Goal: Task Accomplishment & Management: Use online tool/utility

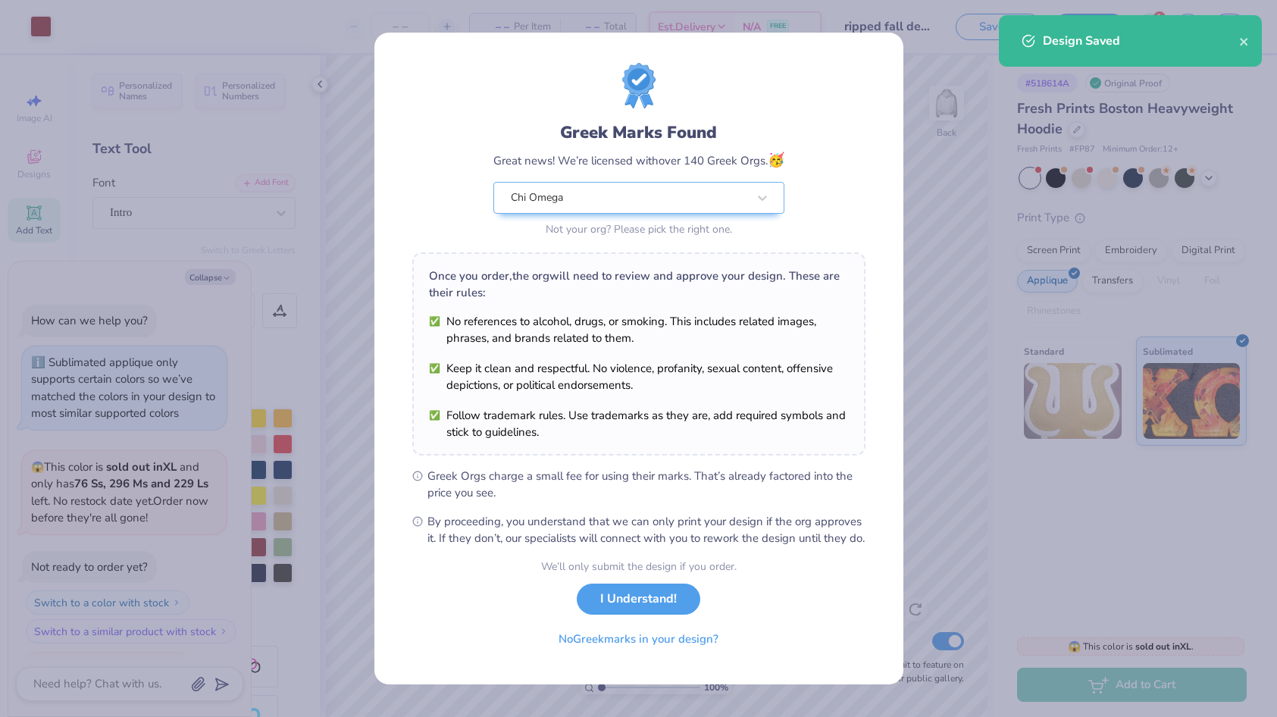
scroll to position [1190, 0]
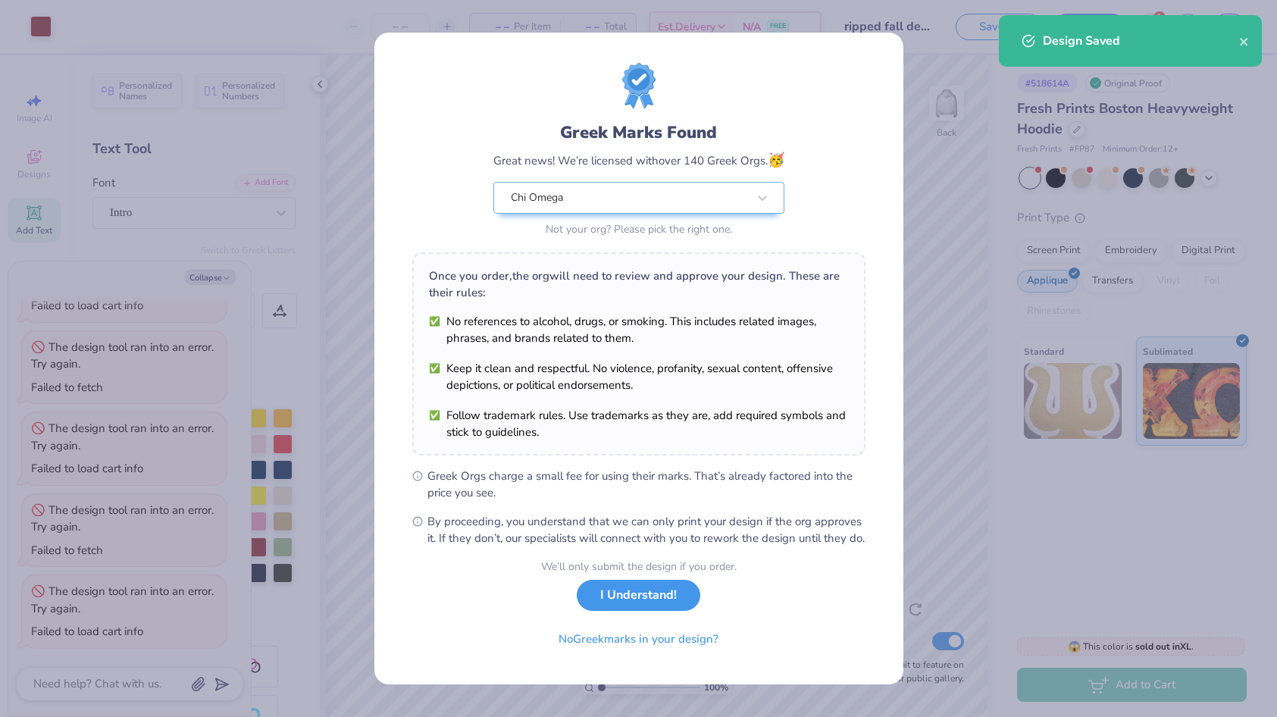
click at [653, 601] on button "I Understand!" at bounding box center [639, 595] width 124 height 31
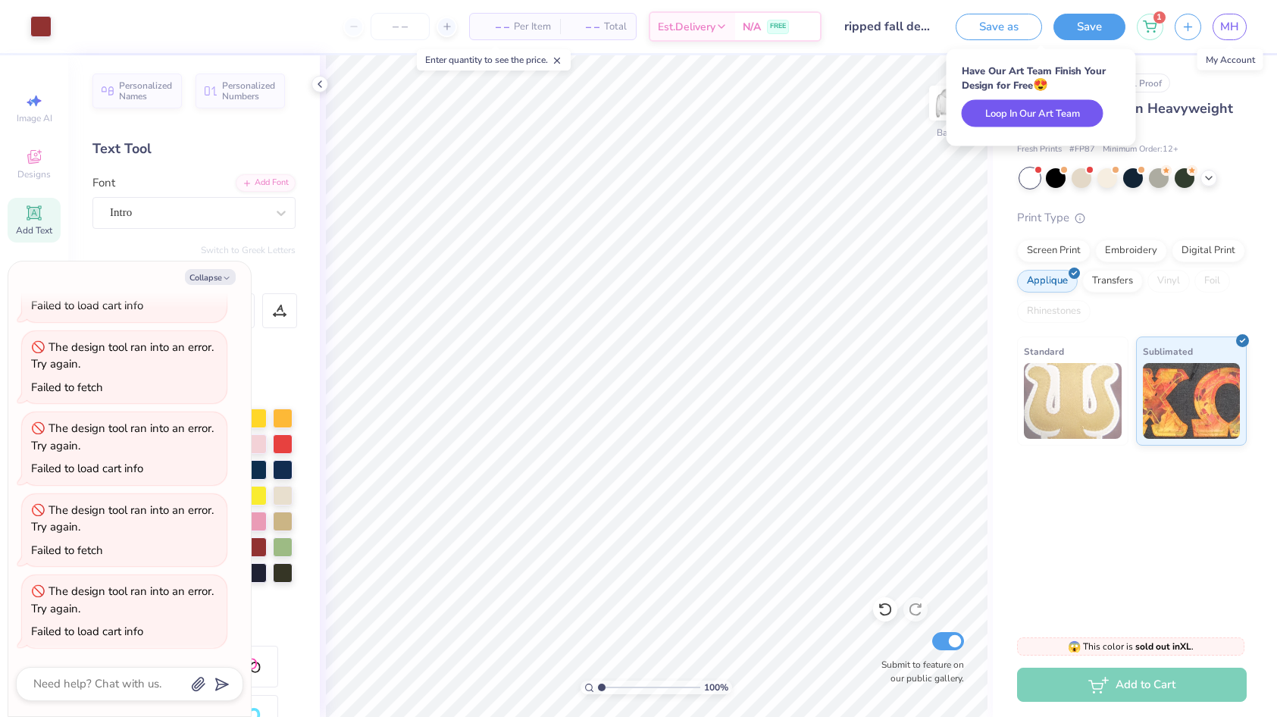
click at [1058, 121] on button "Loop In Our Art Team" at bounding box center [1033, 113] width 142 height 27
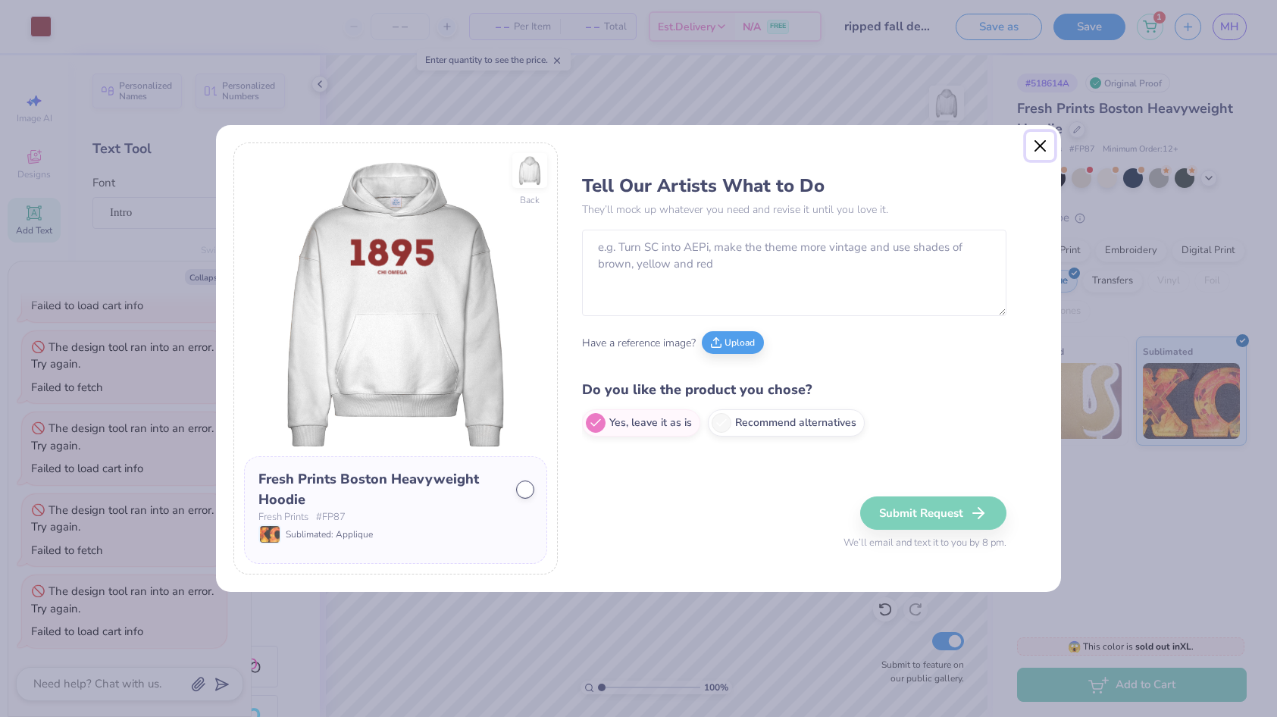
click at [1046, 147] on button "Close" at bounding box center [1040, 146] width 29 height 29
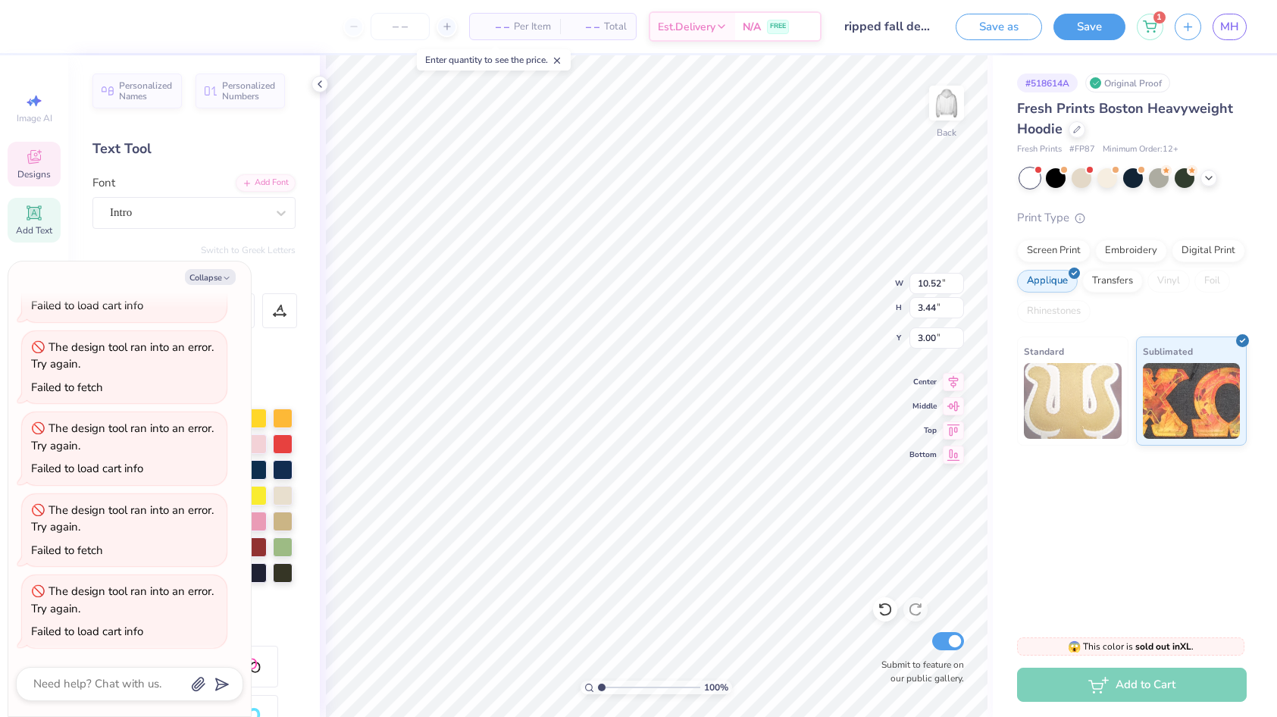
type textarea "x"
type textarea "189"
type textarea "x"
type textarea "18"
type textarea "x"
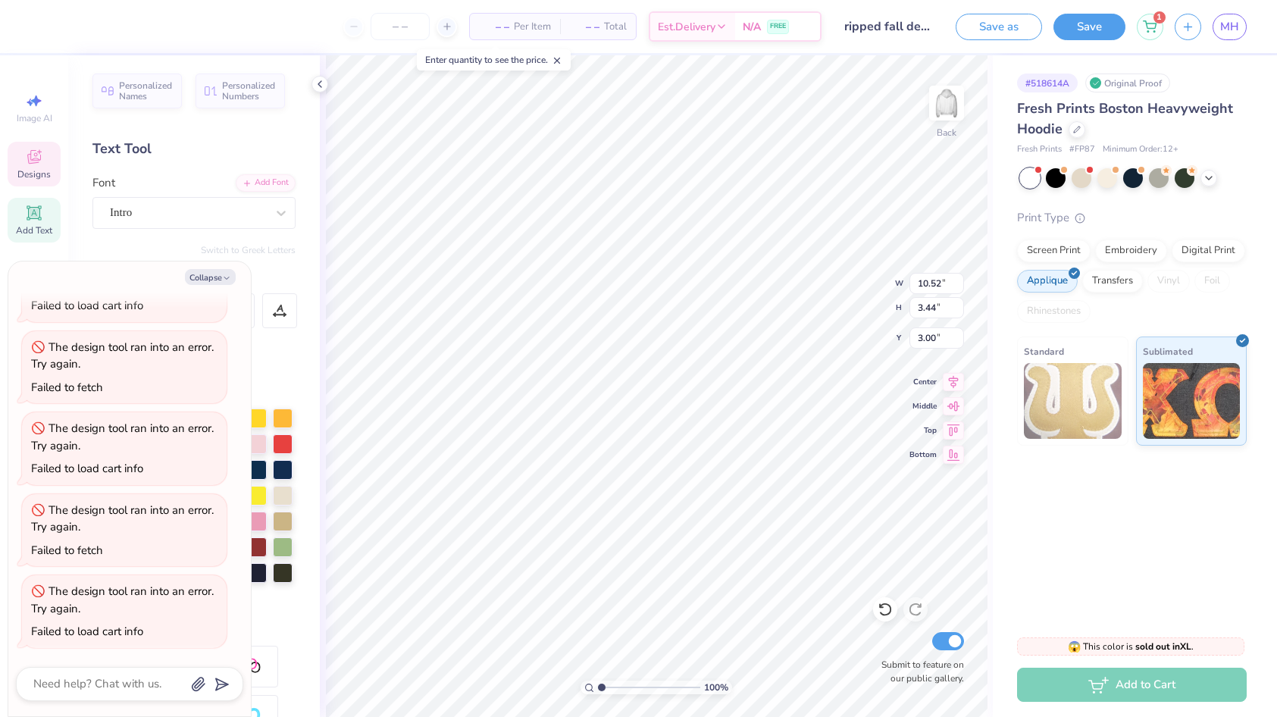
type textarea "1"
type textarea "x"
type textarea "C"
type textarea "x"
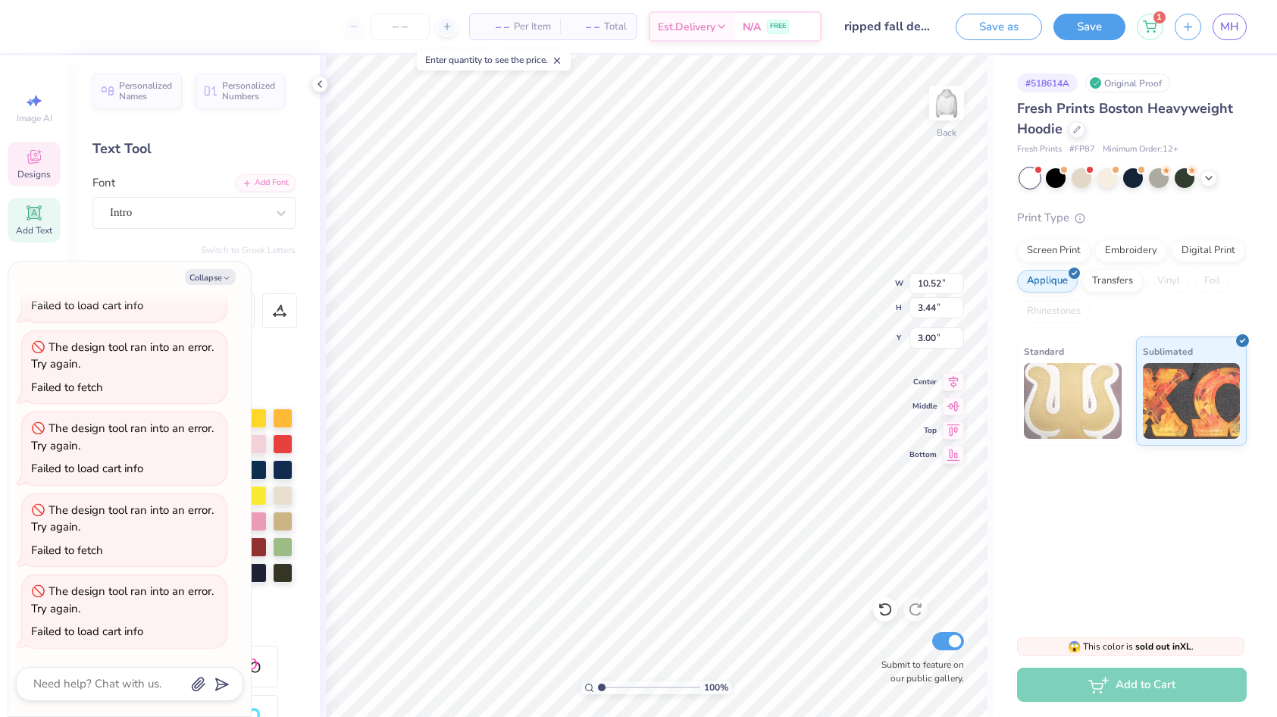
type textarea "Ch"
type textarea "x"
type textarea "Chi"
type textarea "x"
type textarea "Chi"
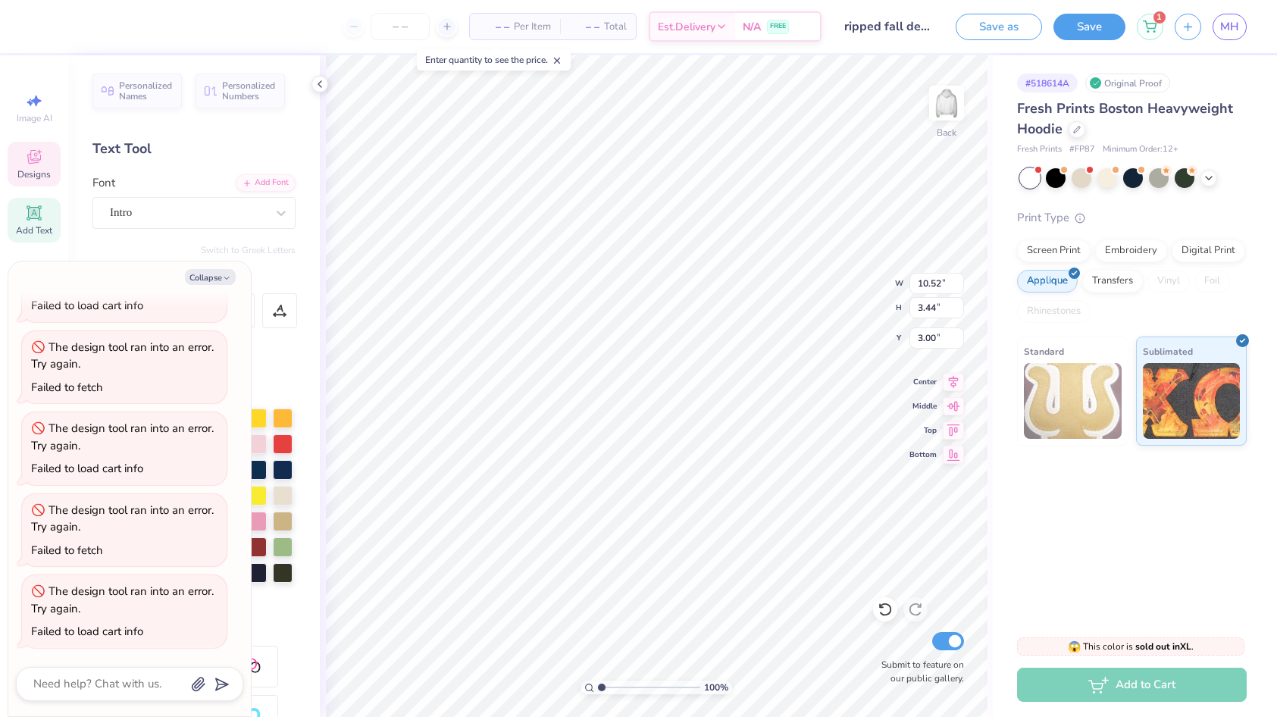
type textarea "x"
type textarea "Chi om"
type textarea "x"
type textarea "Chi ome"
type textarea "x"
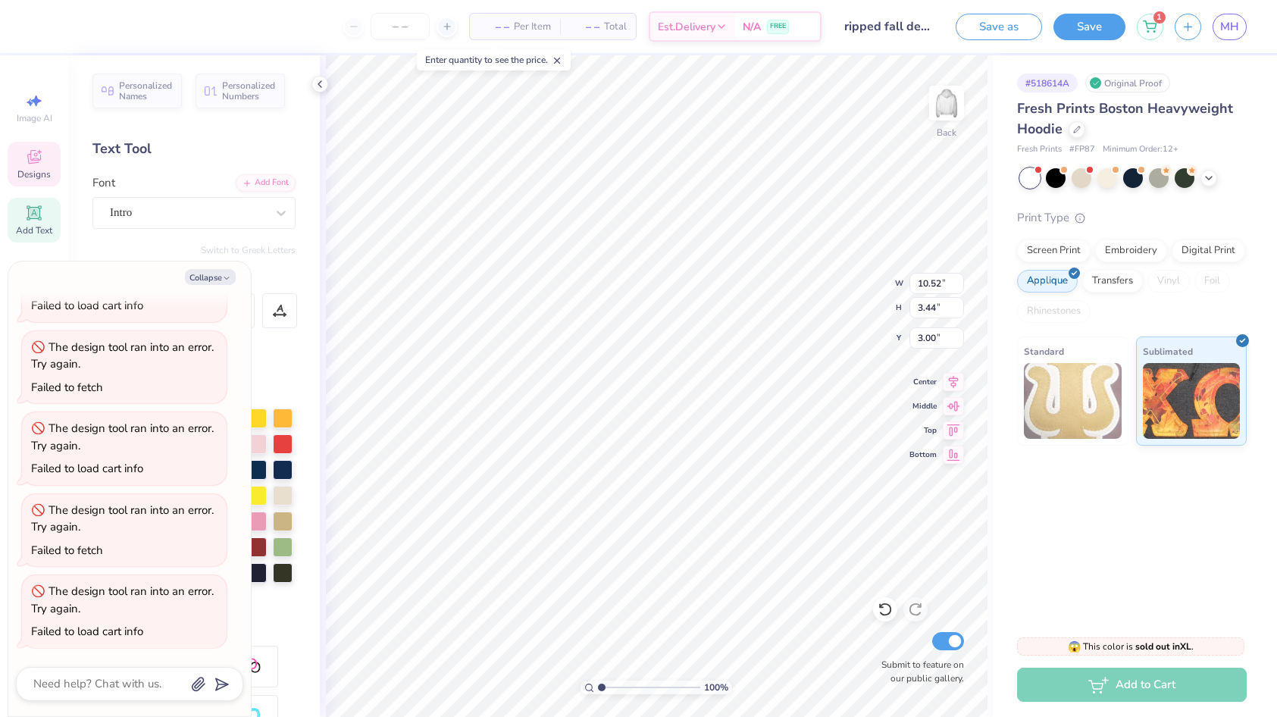
type textarea "[PERSON_NAME]"
type textarea "x"
type textarea "Chi omega"
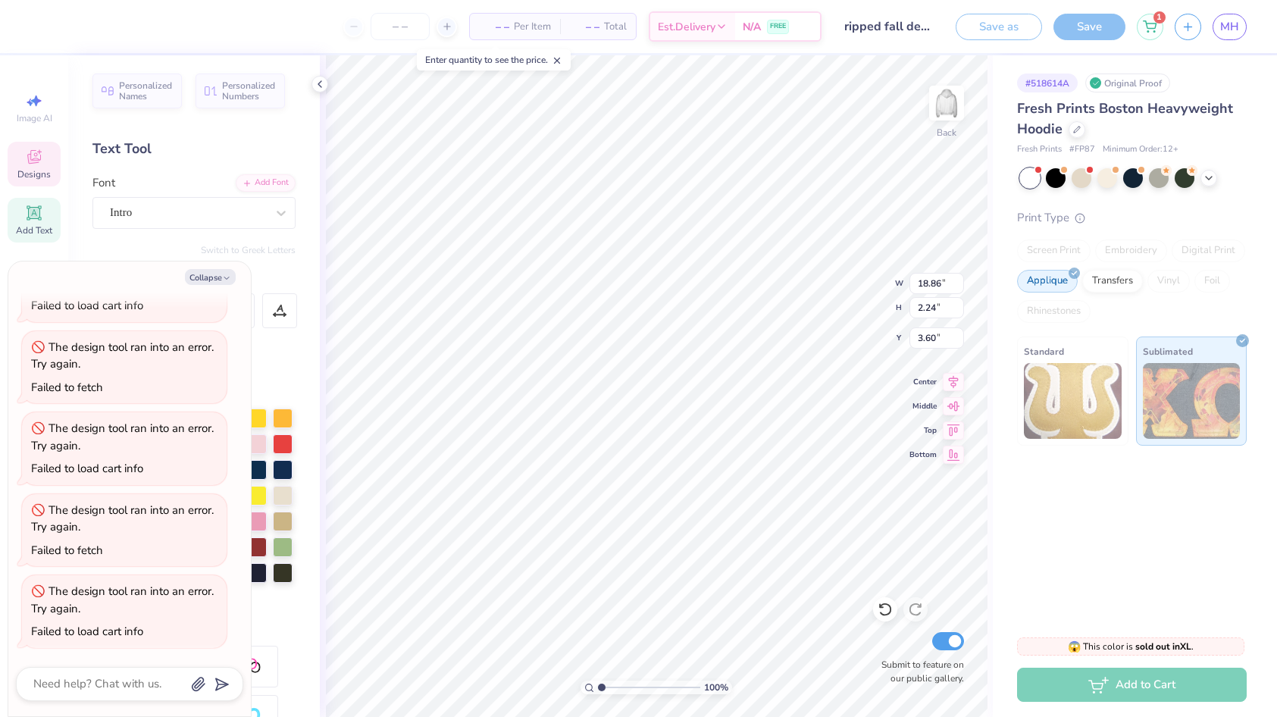
type textarea "x"
type input "3.67"
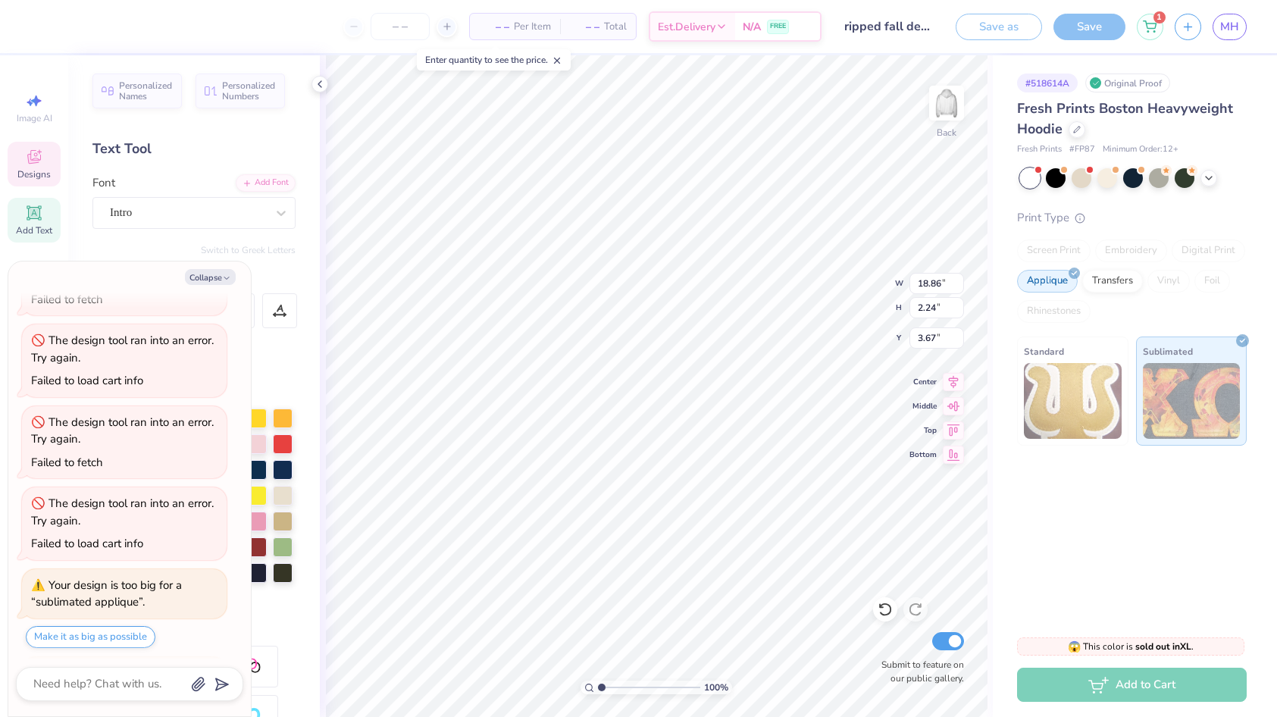
scroll to position [1366, 0]
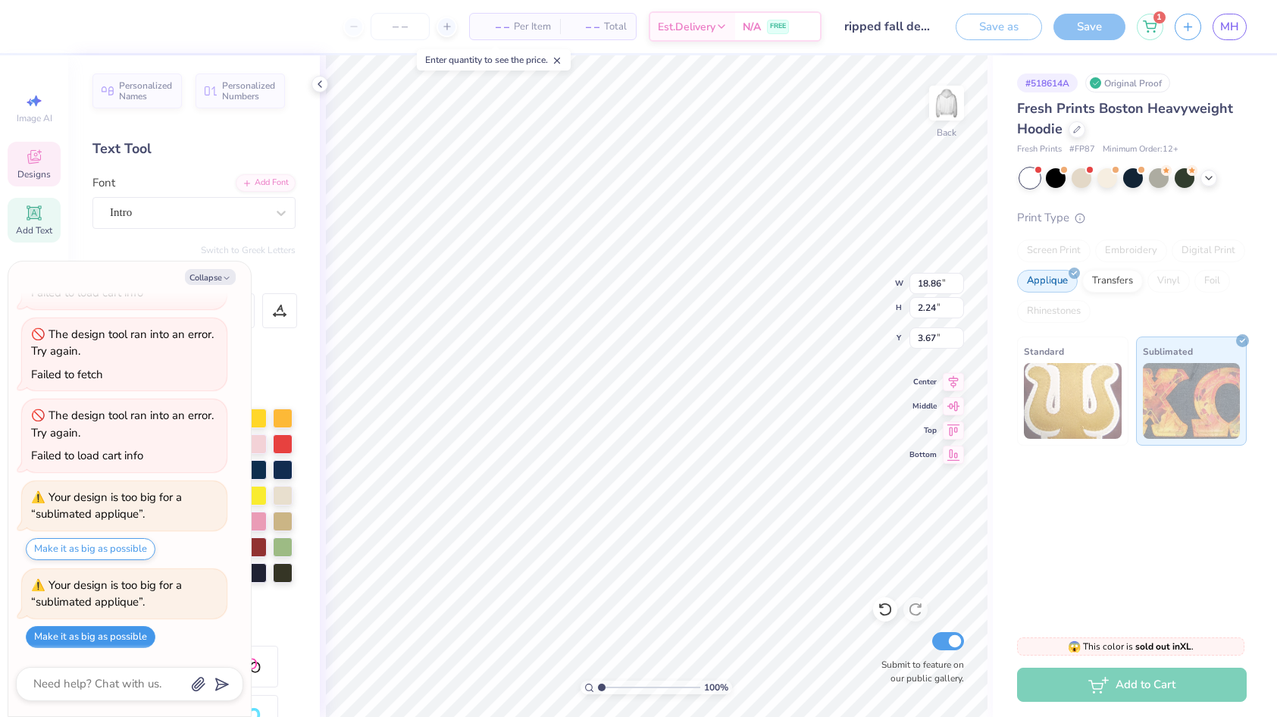
click at [105, 634] on button "Make it as big as possible" at bounding box center [91, 637] width 130 height 22
type textarea "x"
type input "12.00"
type input "1.43"
type input "4.49"
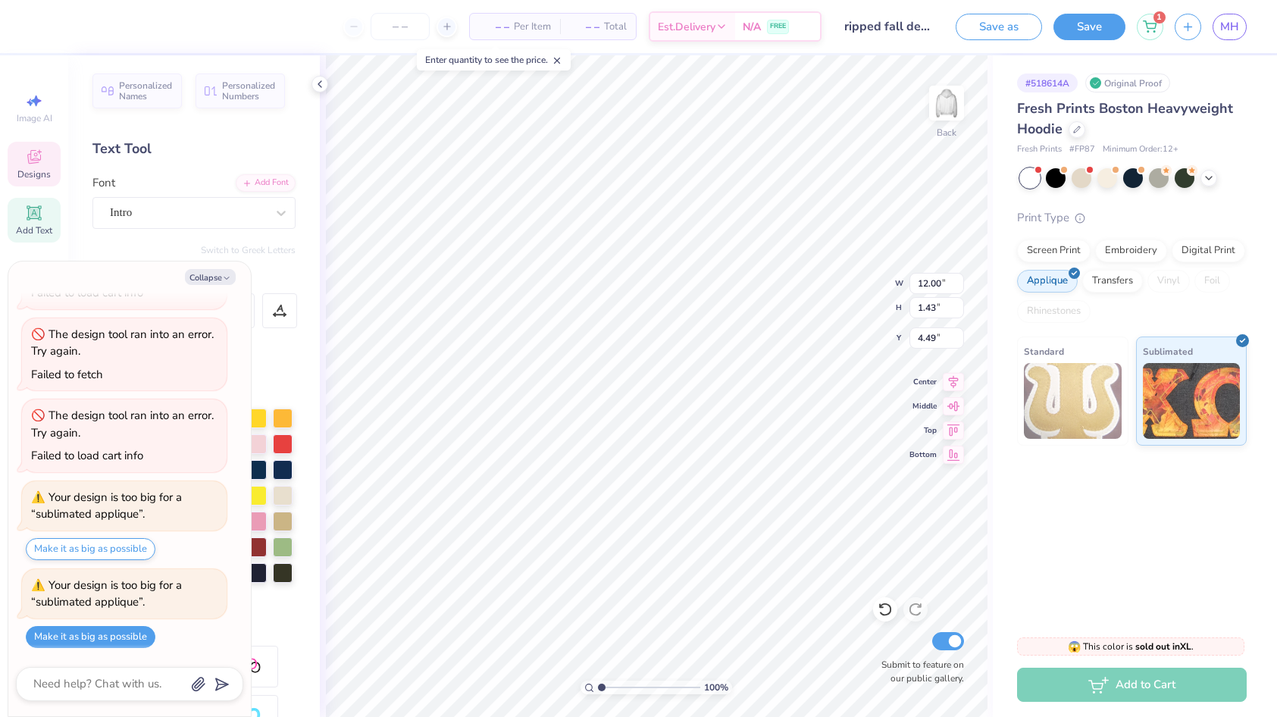
type textarea "x"
type input "4.66"
type textarea "x"
type textarea "CHI"
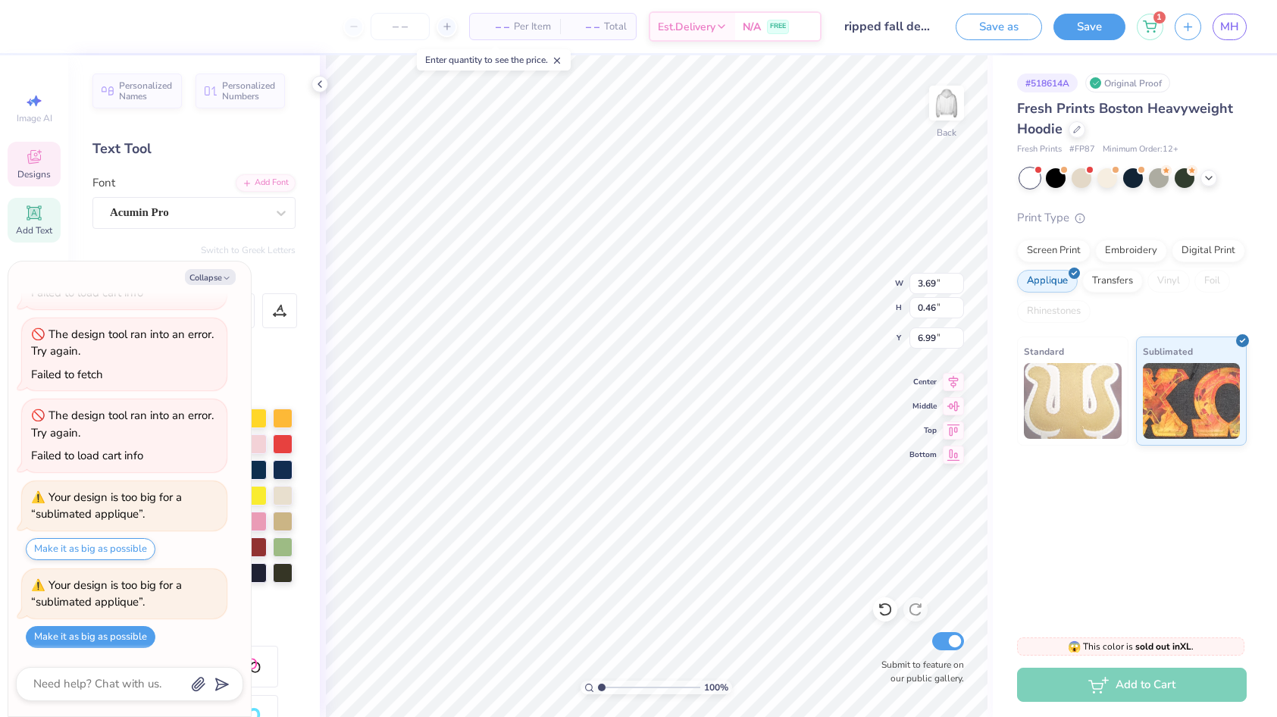
scroll to position [0, 0]
type textarea "x"
type textarea "CHI"
type textarea "x"
type textarea "CH"
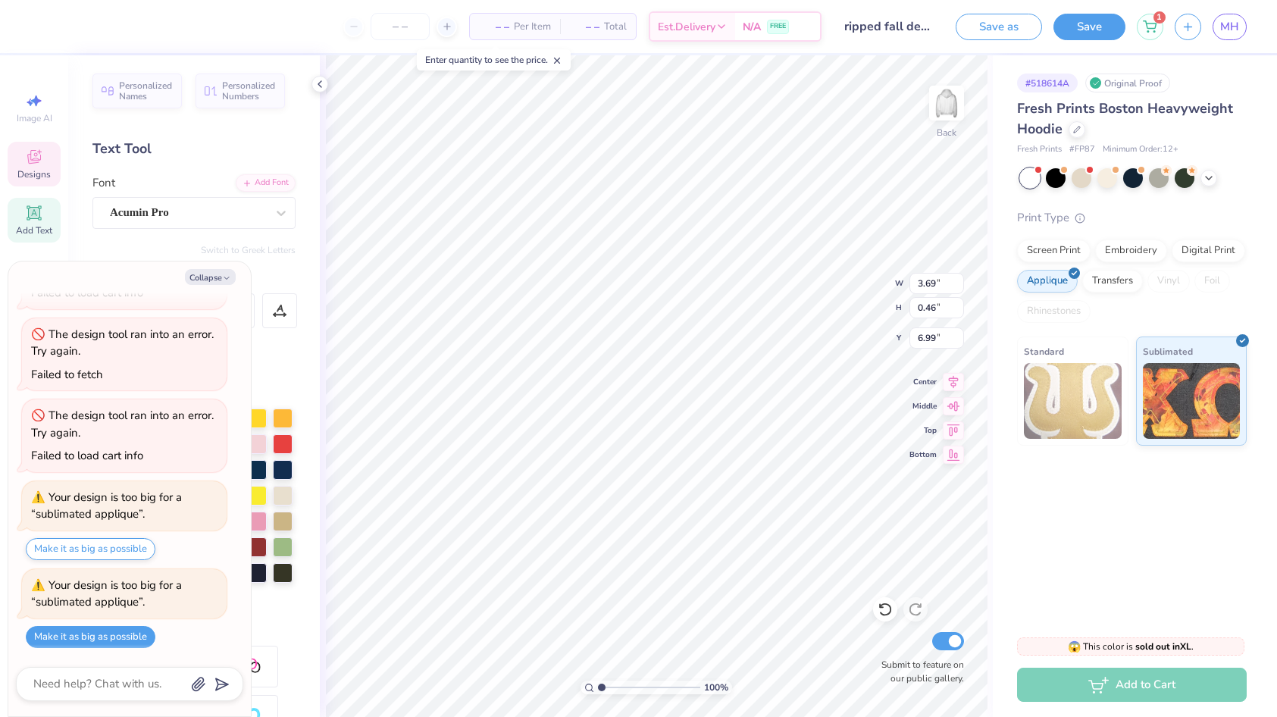
type textarea "x"
type textarea "C"
type textarea "x"
type textarea "20"
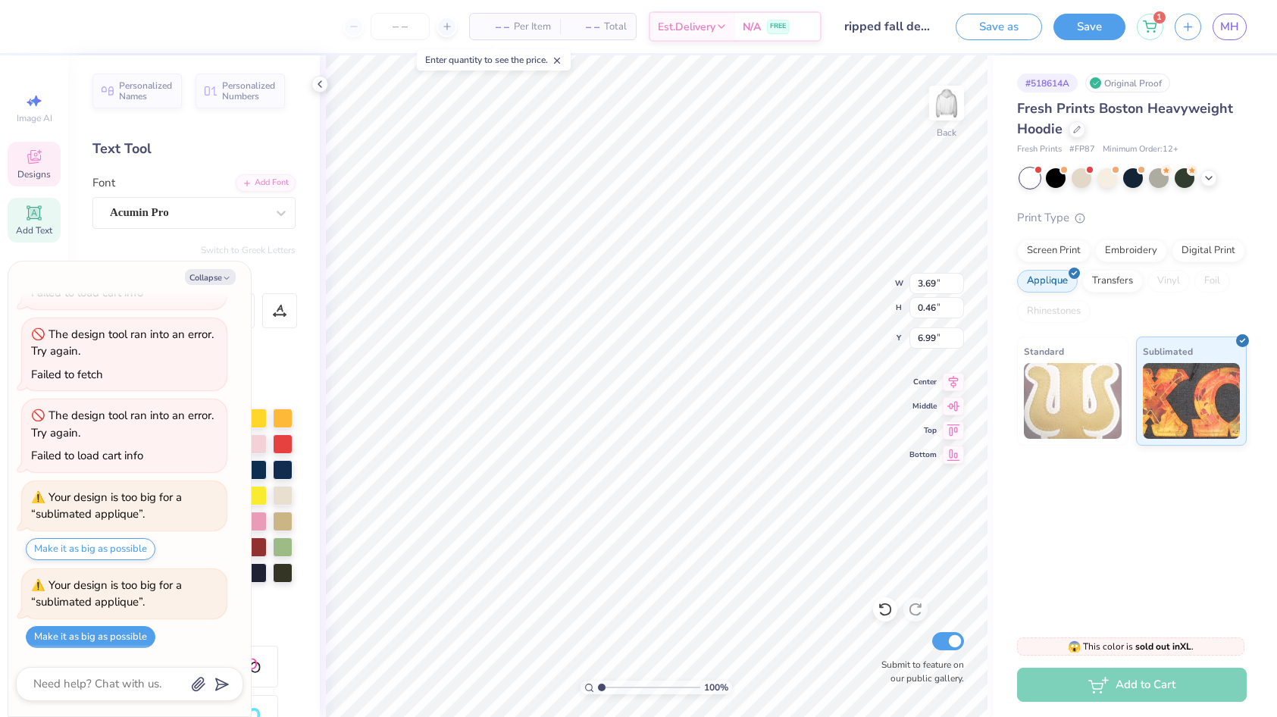
type textarea "x"
type textarea "202"
type textarea "x"
type textarea "2025"
type textarea "x"
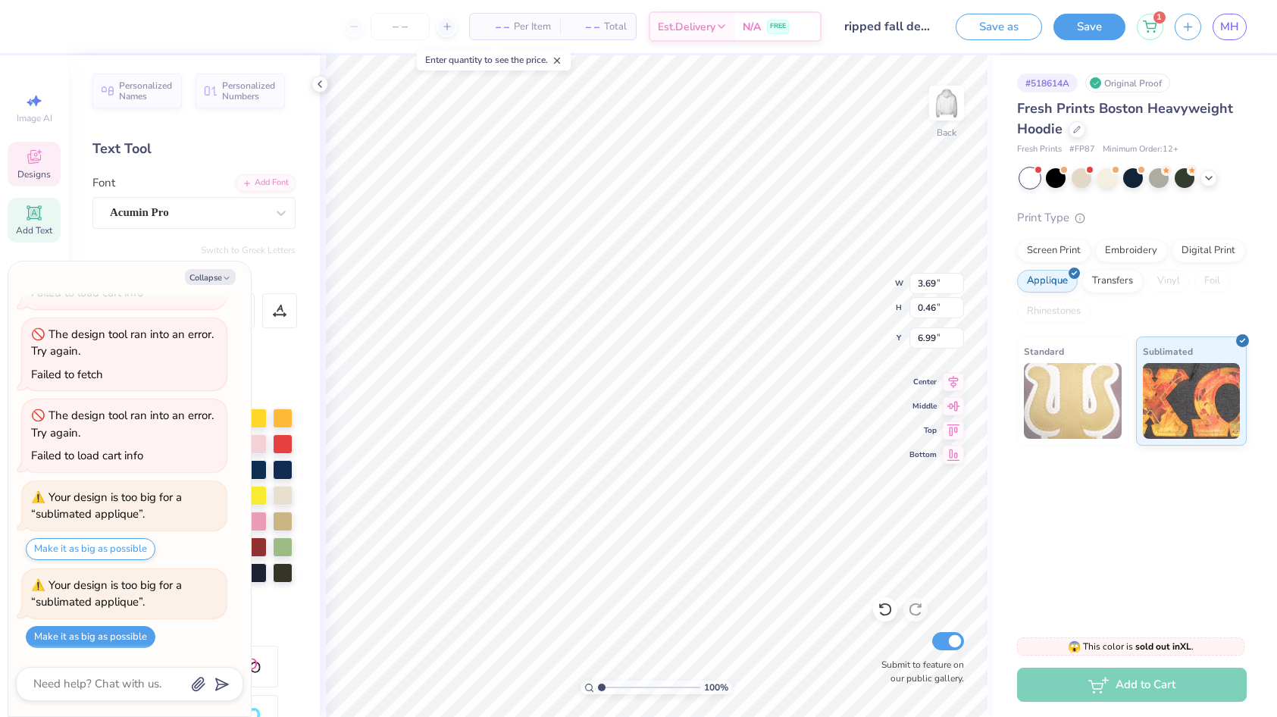
type textarea "202"
type textarea "x"
type textarea "20"
type textarea "x"
type textarea "2"
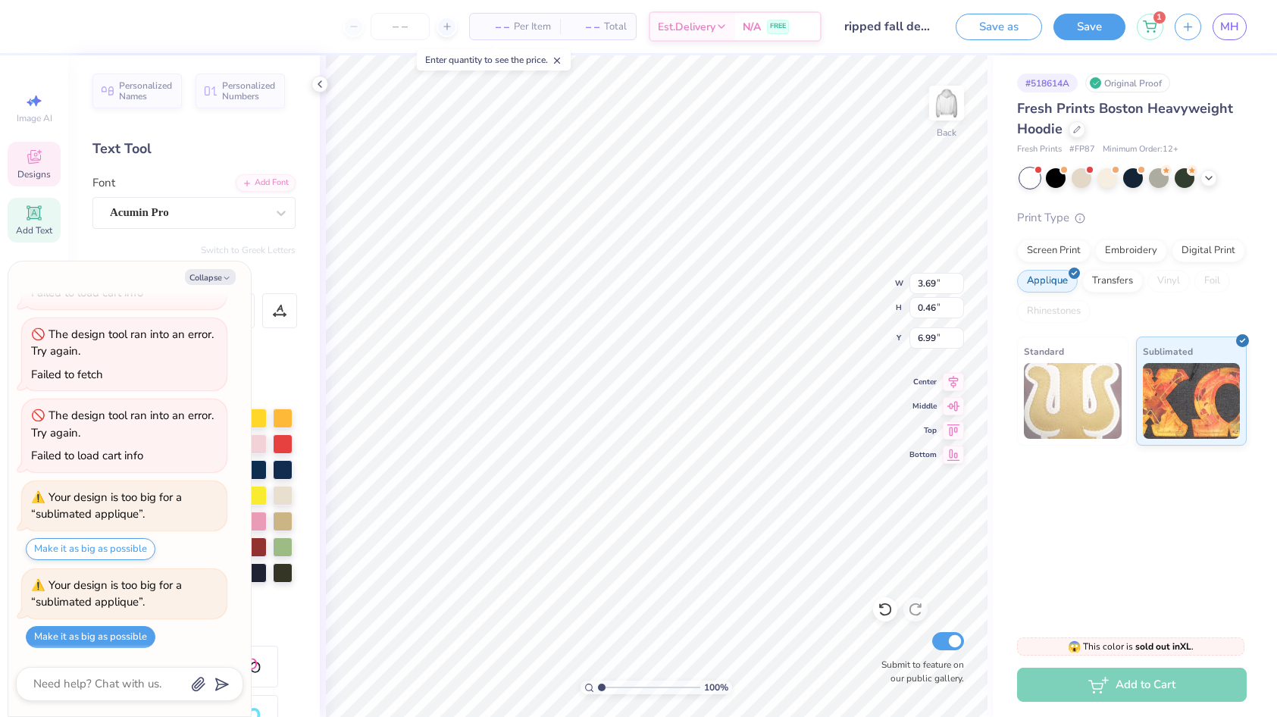
type textarea "x"
type textarea "R"
type textarea "x"
type textarea "Re"
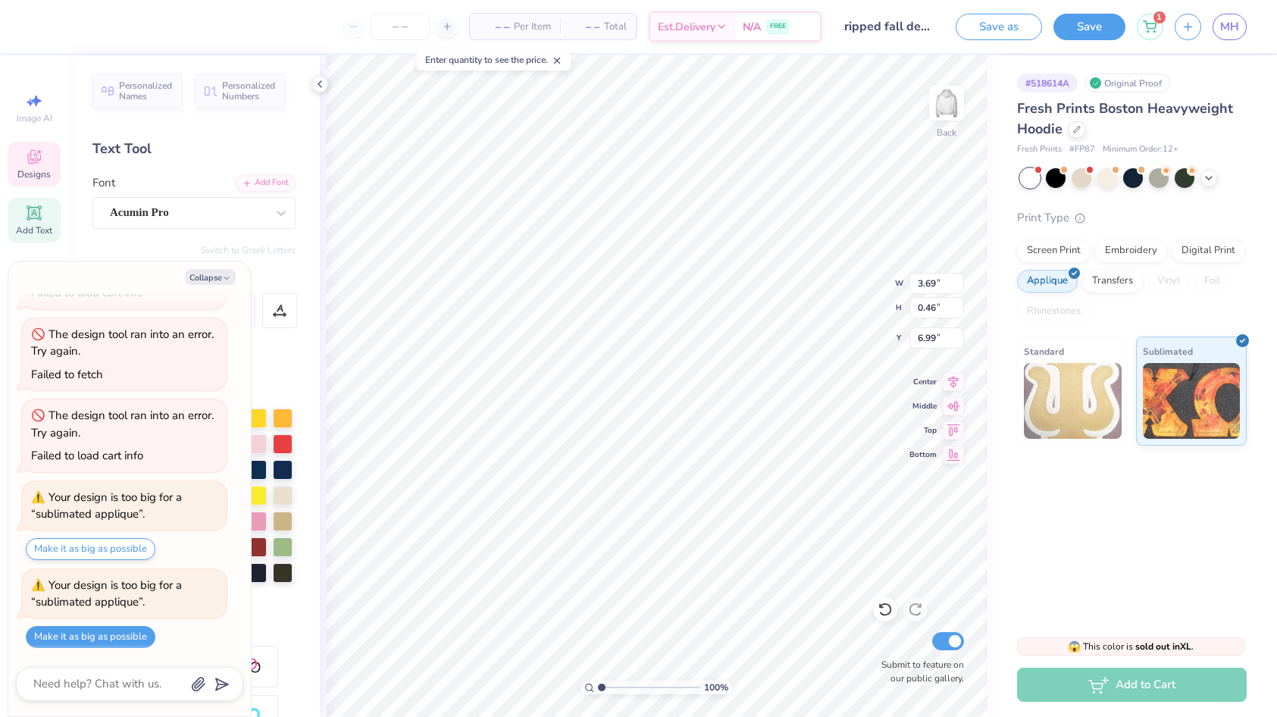
type textarea "x"
type textarea "Ret"
type textarea "x"
type textarea "Retr"
type textarea "x"
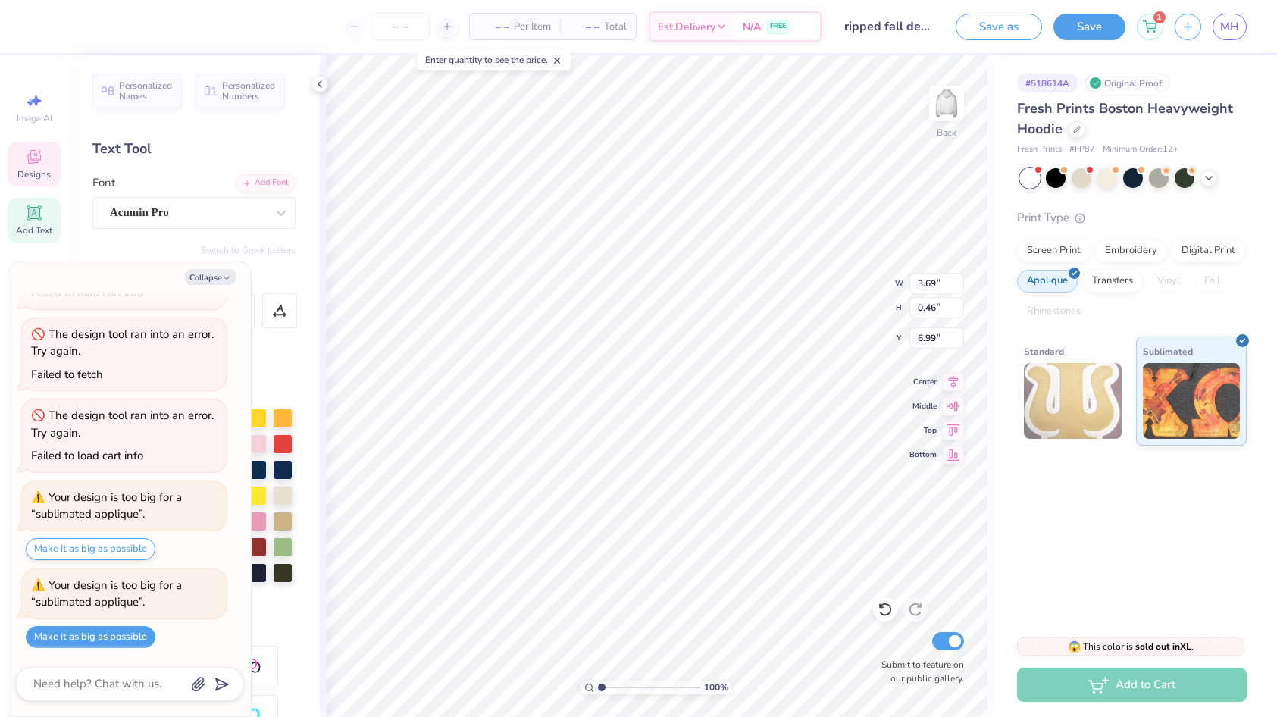
type textarea "Retre"
type textarea "x"
type textarea "Retrea"
type textarea "x"
type textarea "Retreat"
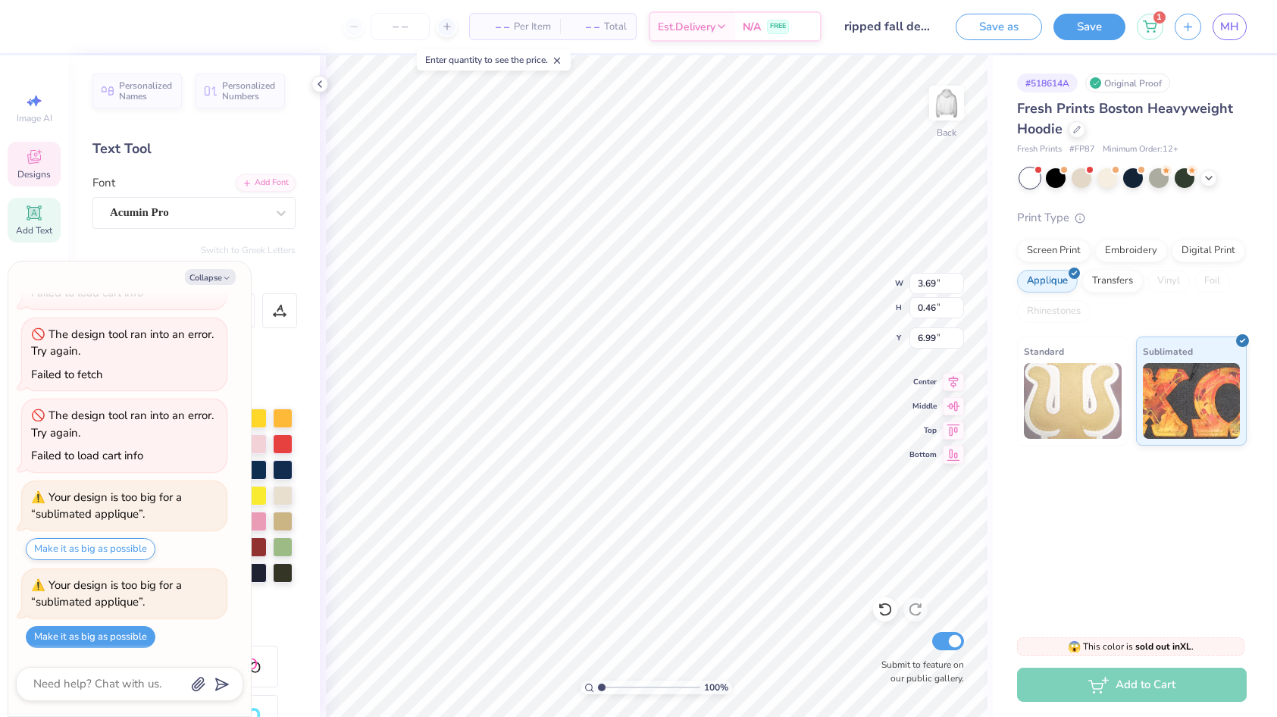
type textarea "x"
type textarea "Retreat 2"
type textarea "x"
type textarea "Retreat 20"
type textarea "x"
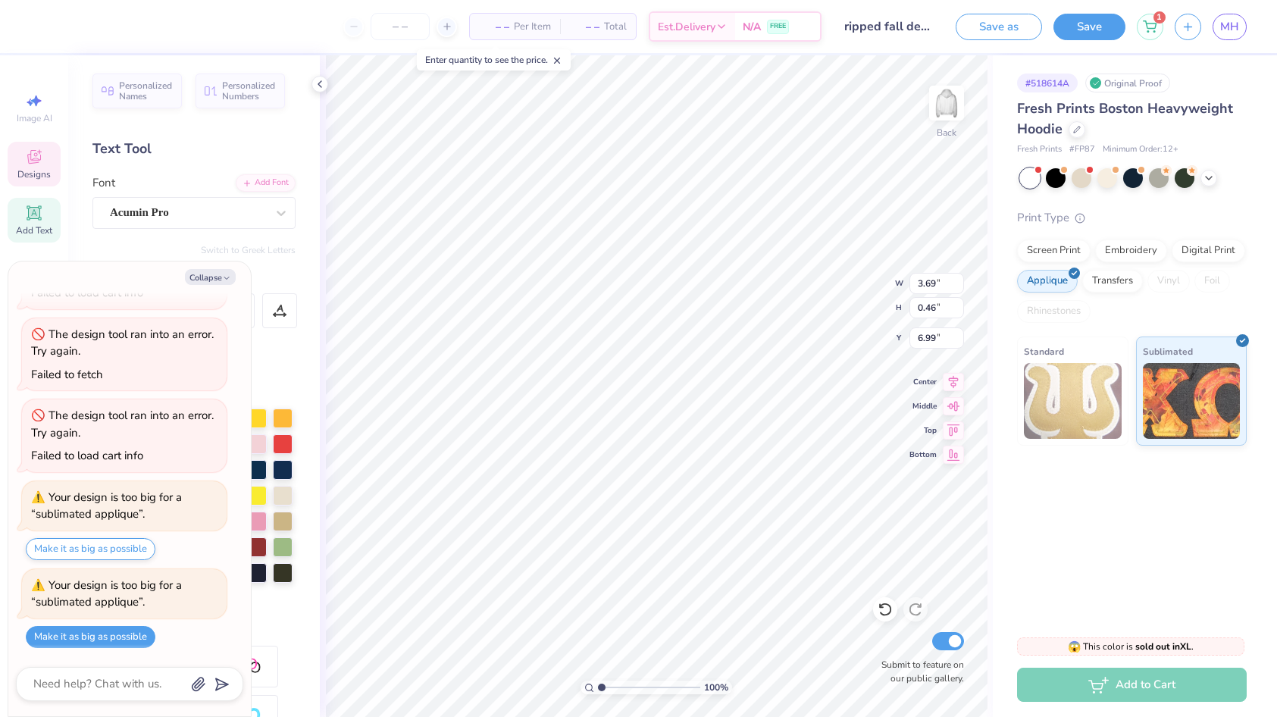
type textarea "Retreat 202"
type textarea "x"
type textarea "Retreat 2025"
type textarea "x"
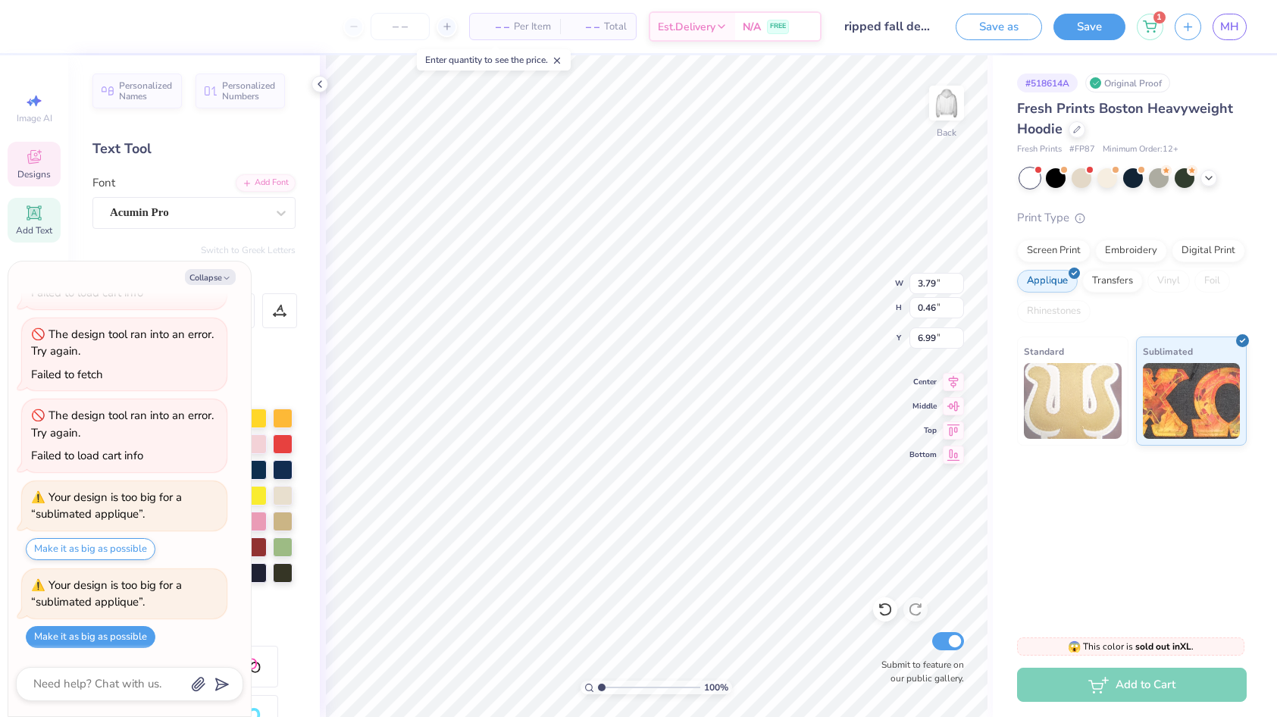
type input "6.75"
type textarea "x"
type textarea "f 2025"
type textarea "x"
type textarea "fa 2025"
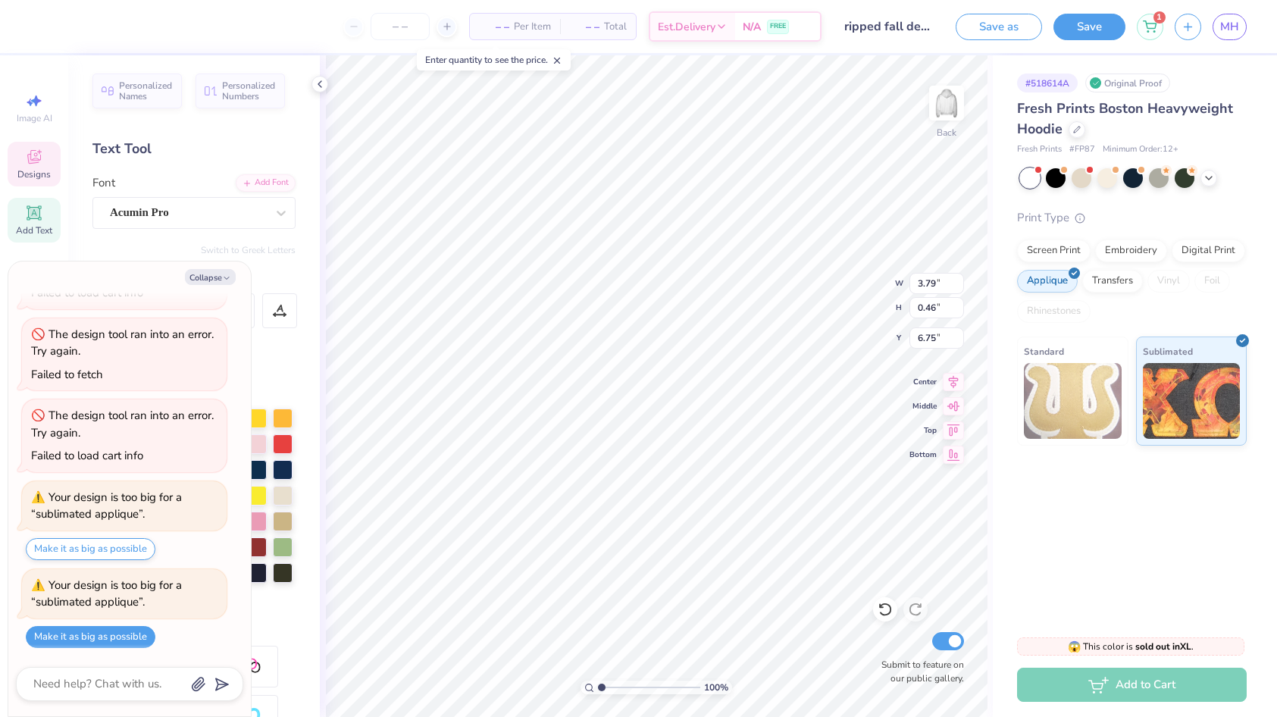
type textarea "x"
type textarea "fal 2025"
type textarea "x"
type textarea "fall 2025"
type textarea "x"
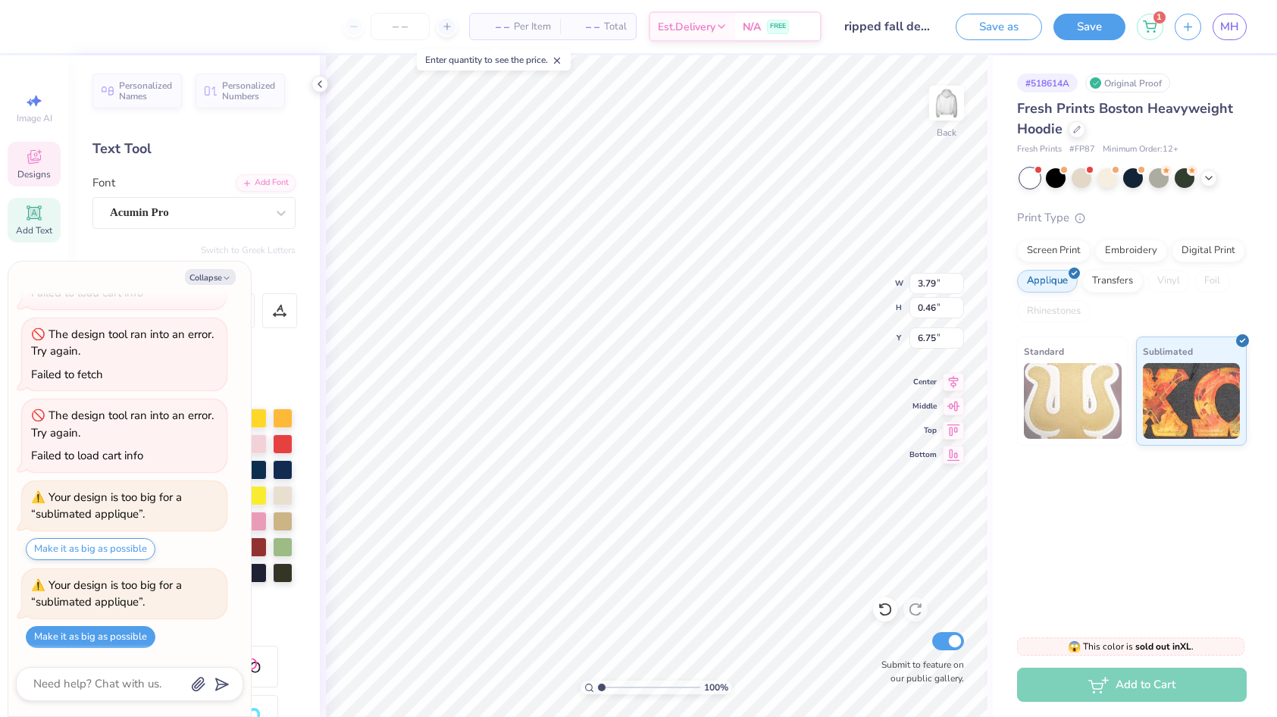
type textarea "fall 2025"
type textarea "x"
type textarea "fall r 2025"
type textarea "x"
type textarea "fall re 2025"
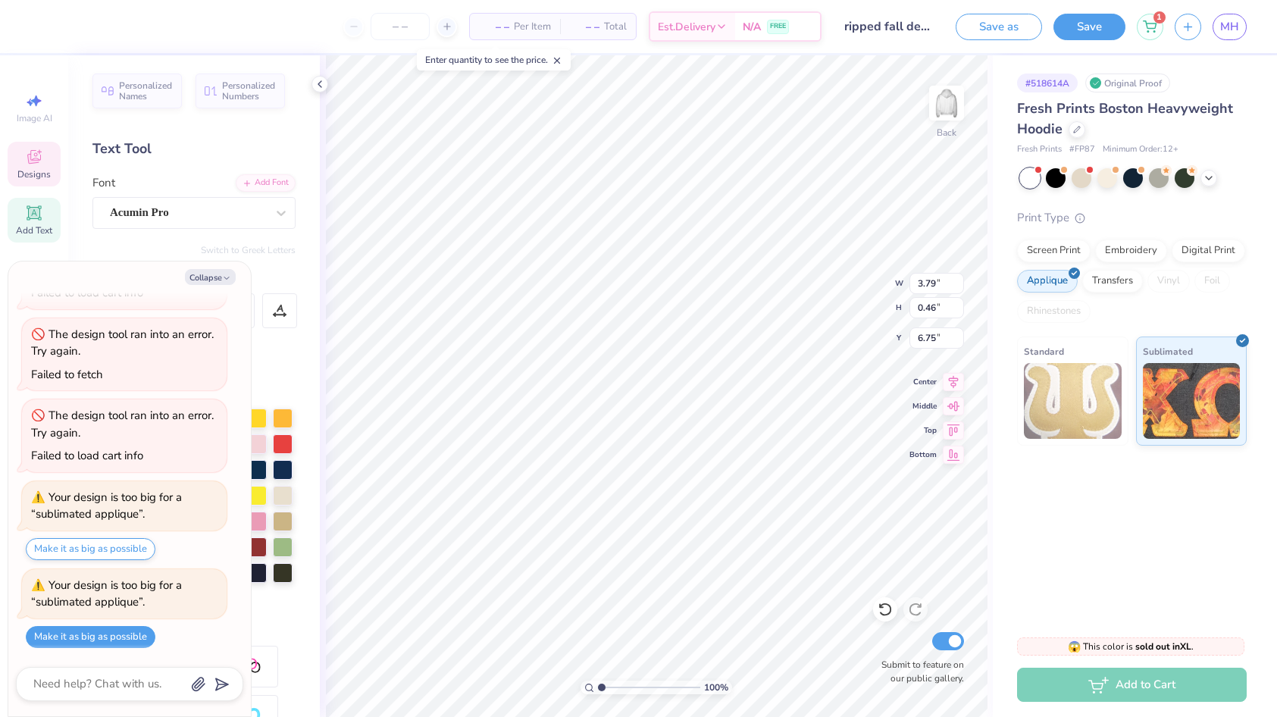
type textarea "x"
type textarea "fall ret 2025"
type textarea "x"
type textarea "fall retr 2025"
type textarea "x"
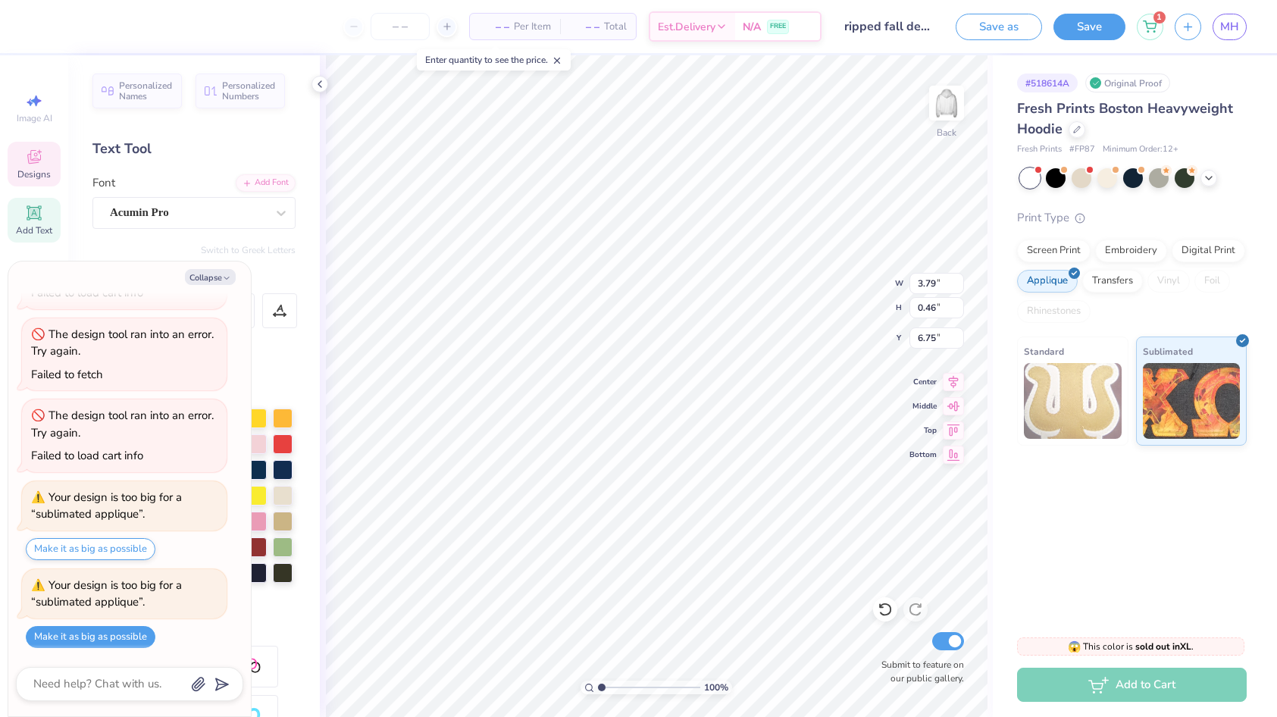
type textarea "fall retre 2025"
type textarea "x"
type textarea "fall retrea 2025"
type textarea "x"
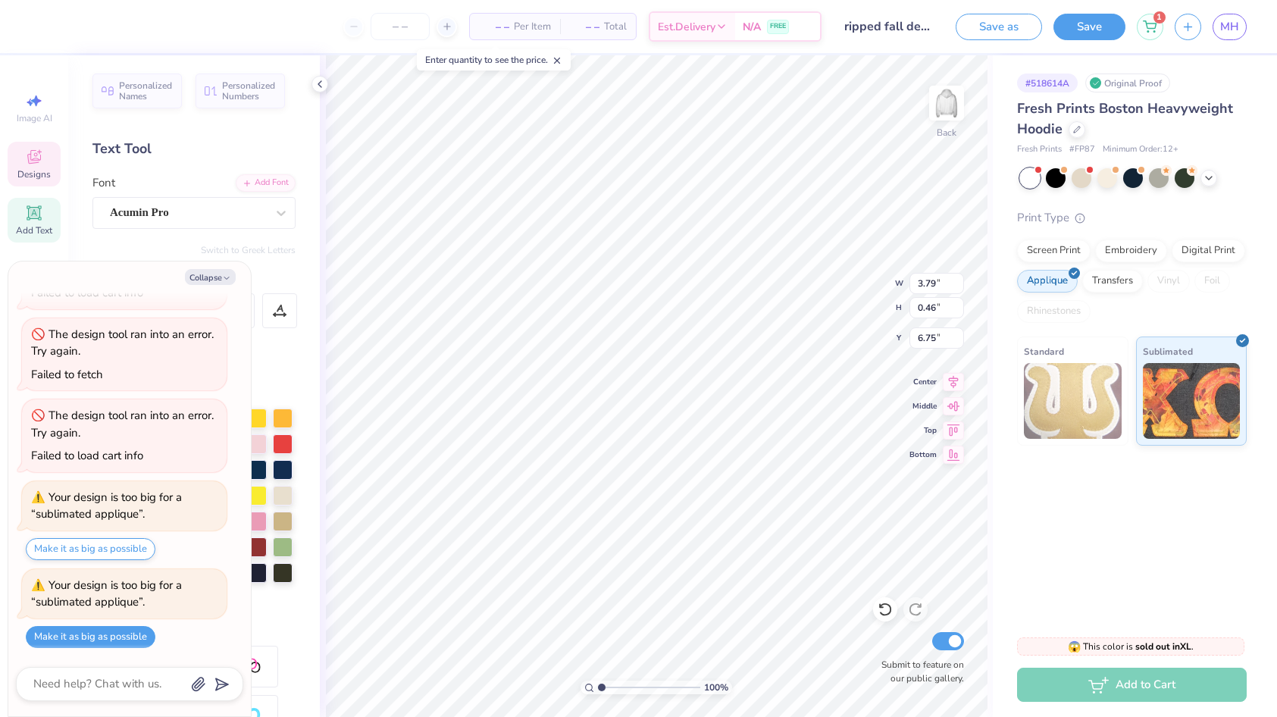
type textarea "fall retreat 2025"
type textarea "x"
type textarea "fall \ 2025"
type textarea "x"
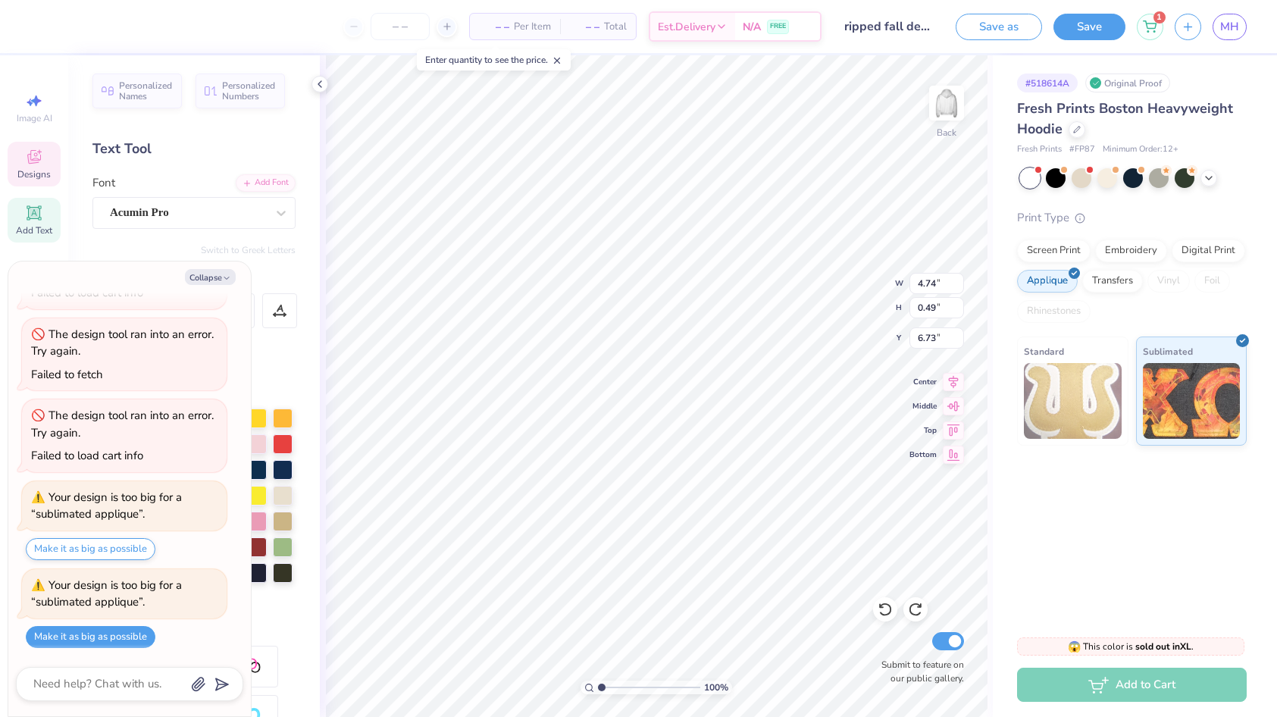
type textarea "fall \\ 2025"
type textarea "x"
type textarea "fall \\\ 2025"
type textarea "x"
type textarea "fall \\ 2025"
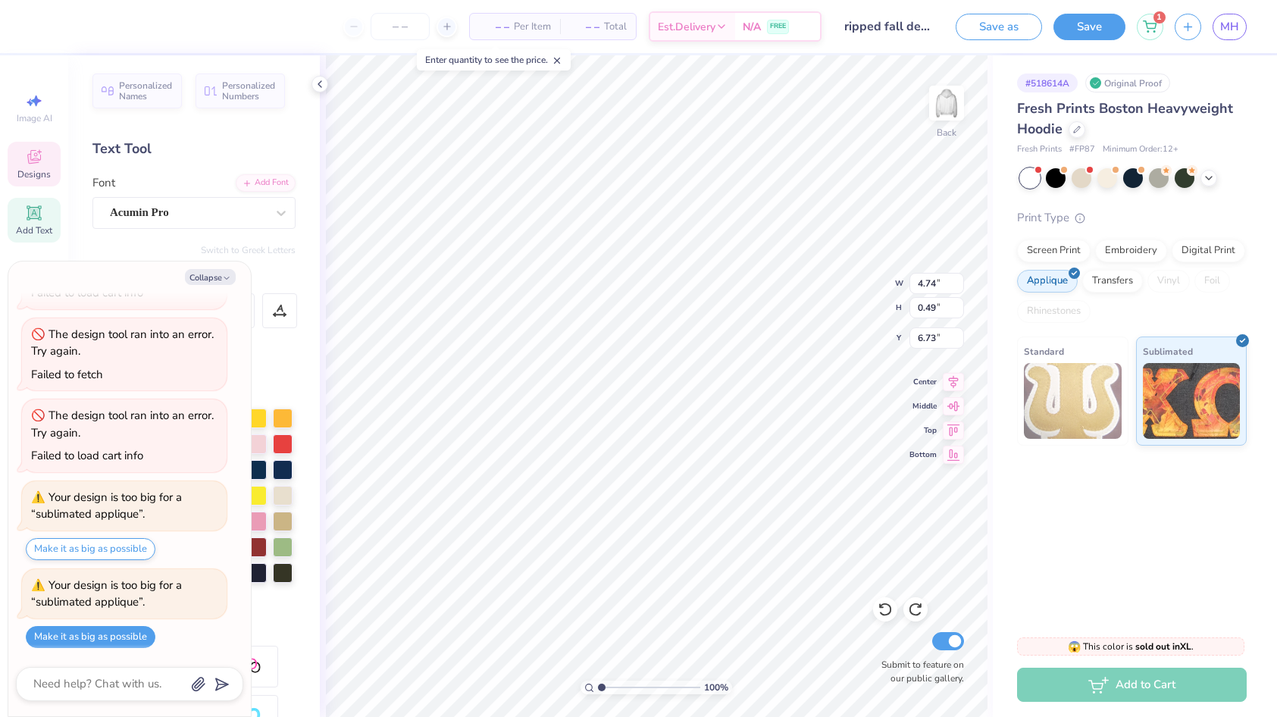
type textarea "x"
type textarea "fall \ 2025"
type textarea "x"
type textarea "fall 2025"
type textarea "x"
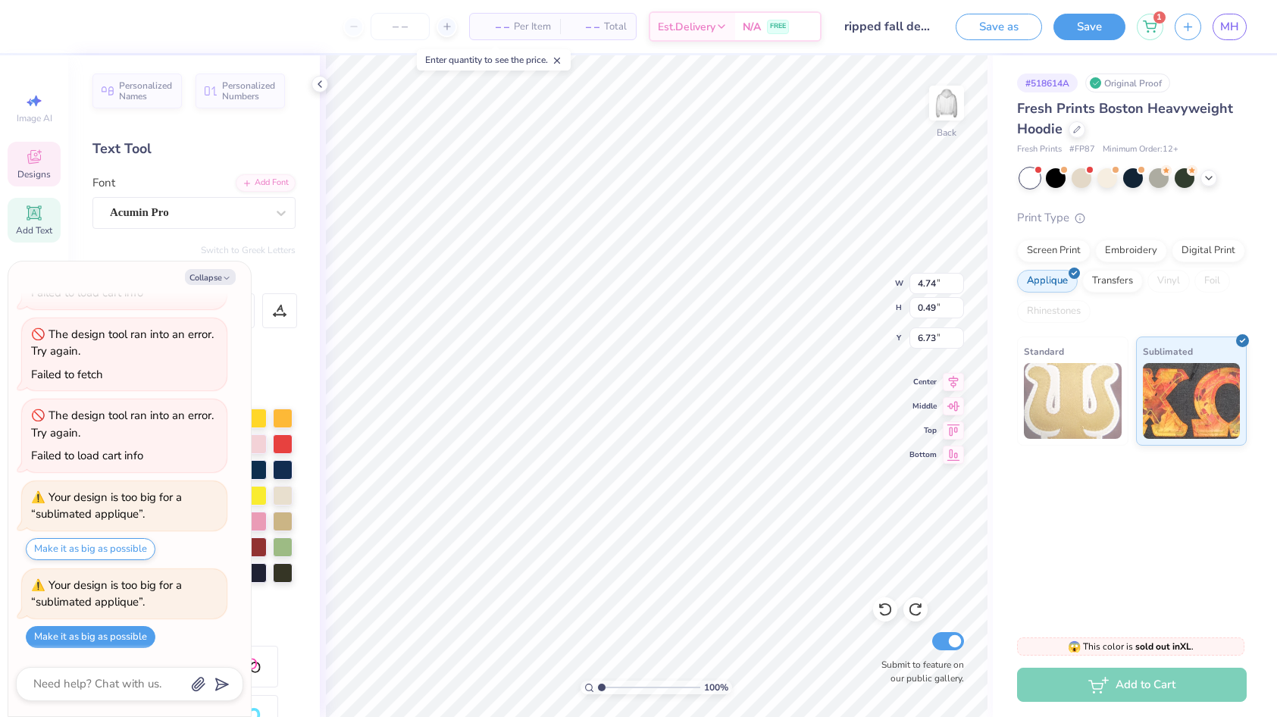
type textarea "fall 2025"
type textarea "x"
type textarea "fal 2025"
type textarea "x"
type textarea "fa 2025"
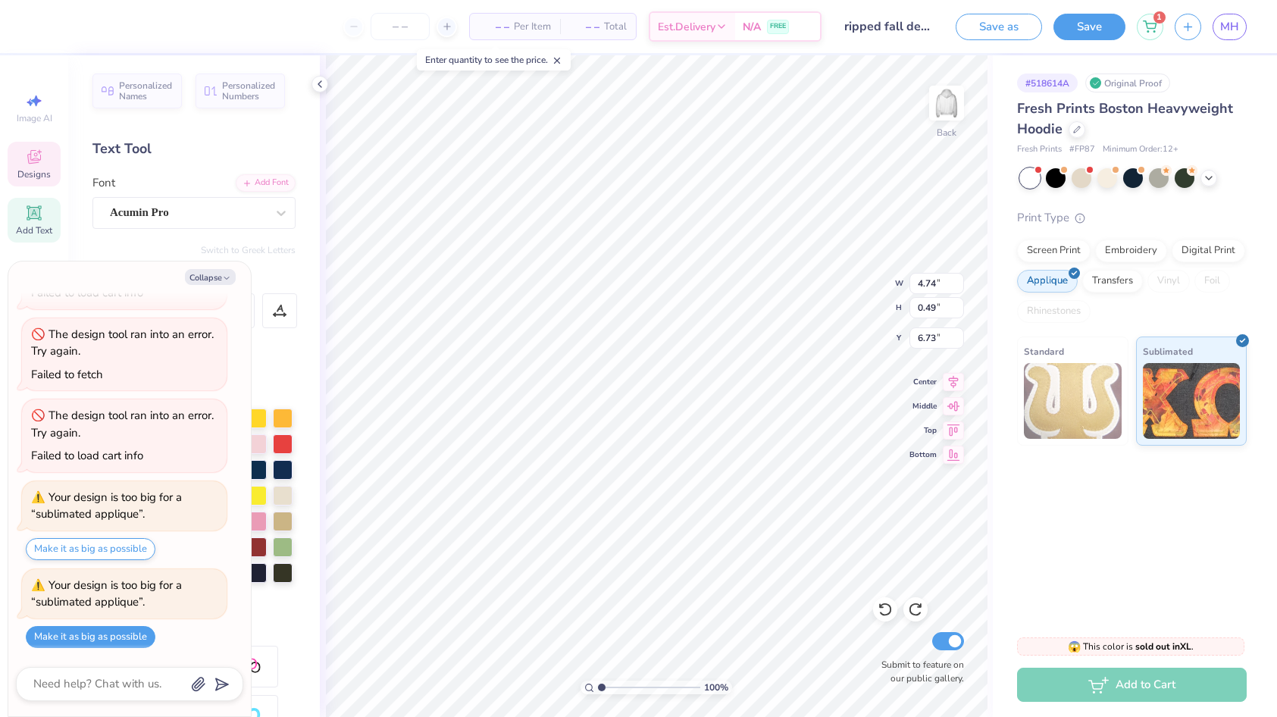
type textarea "x"
type textarea "f 2025"
type textarea "x"
type textarea "2025"
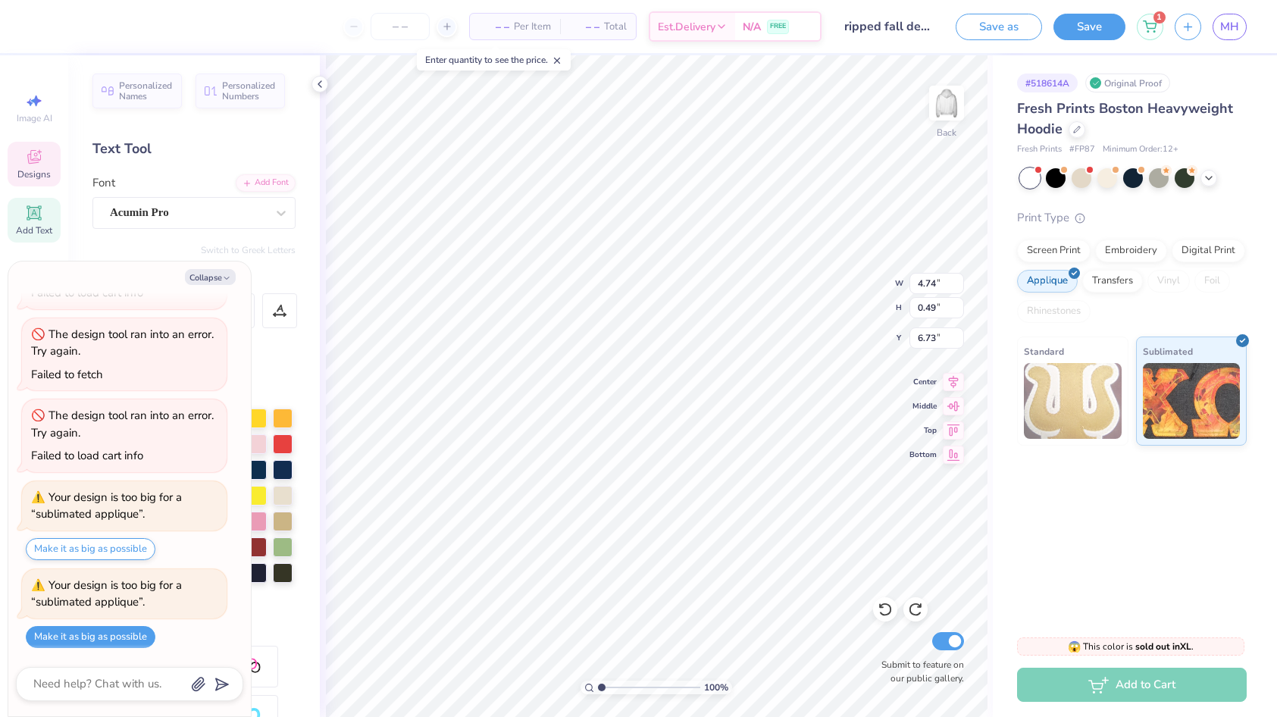
scroll to position [0, 0]
type textarea "x"
type textarea "F 2025"
type textarea "x"
type textarea "Fa 2025"
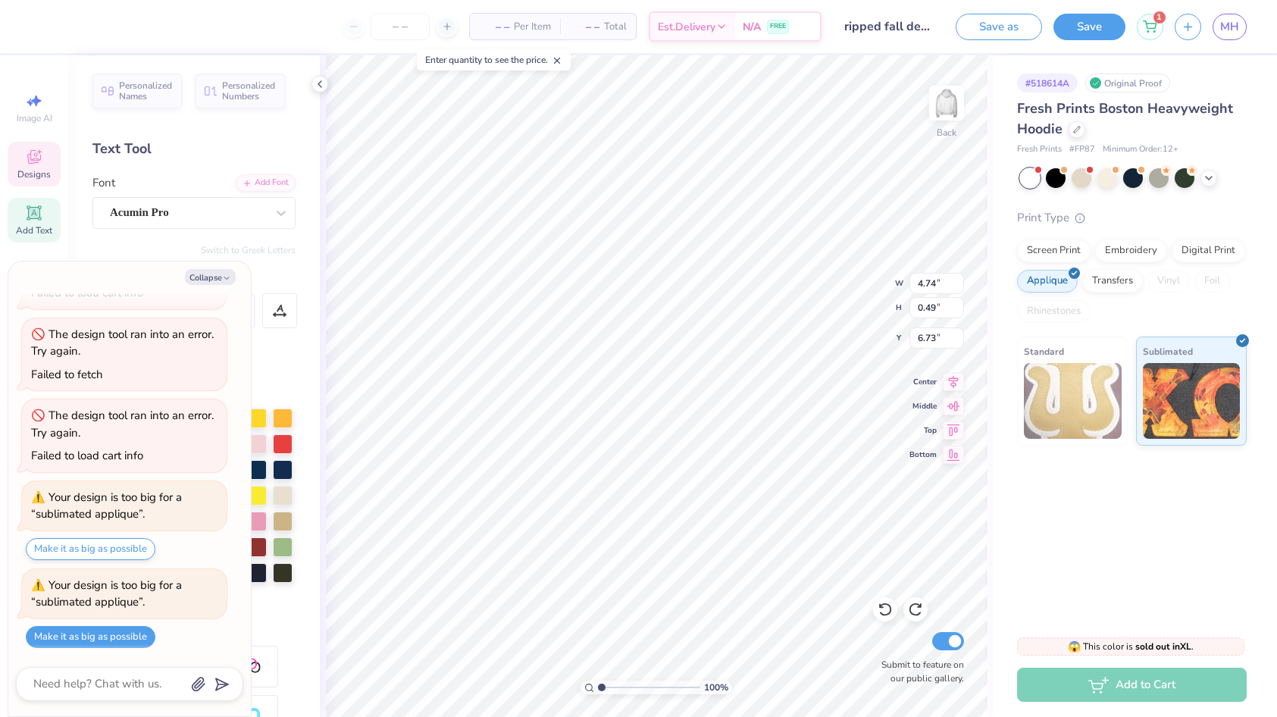
type textarea "x"
type textarea "Fal 2025"
type textarea "x"
type textarea "Fall 2025"
type textarea "x"
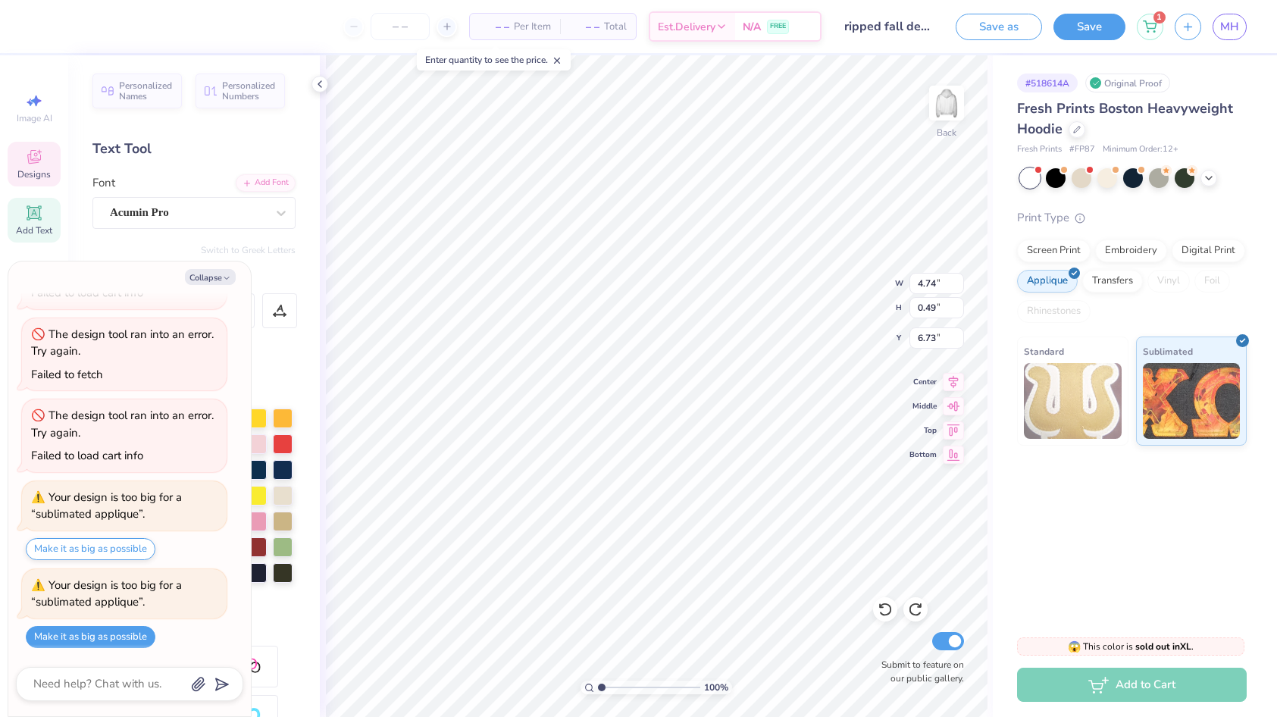
type textarea "Fall 2025"
type textarea "x"
type textarea "Fall R 2025"
type textarea "x"
type textarea "Fall Re 2025"
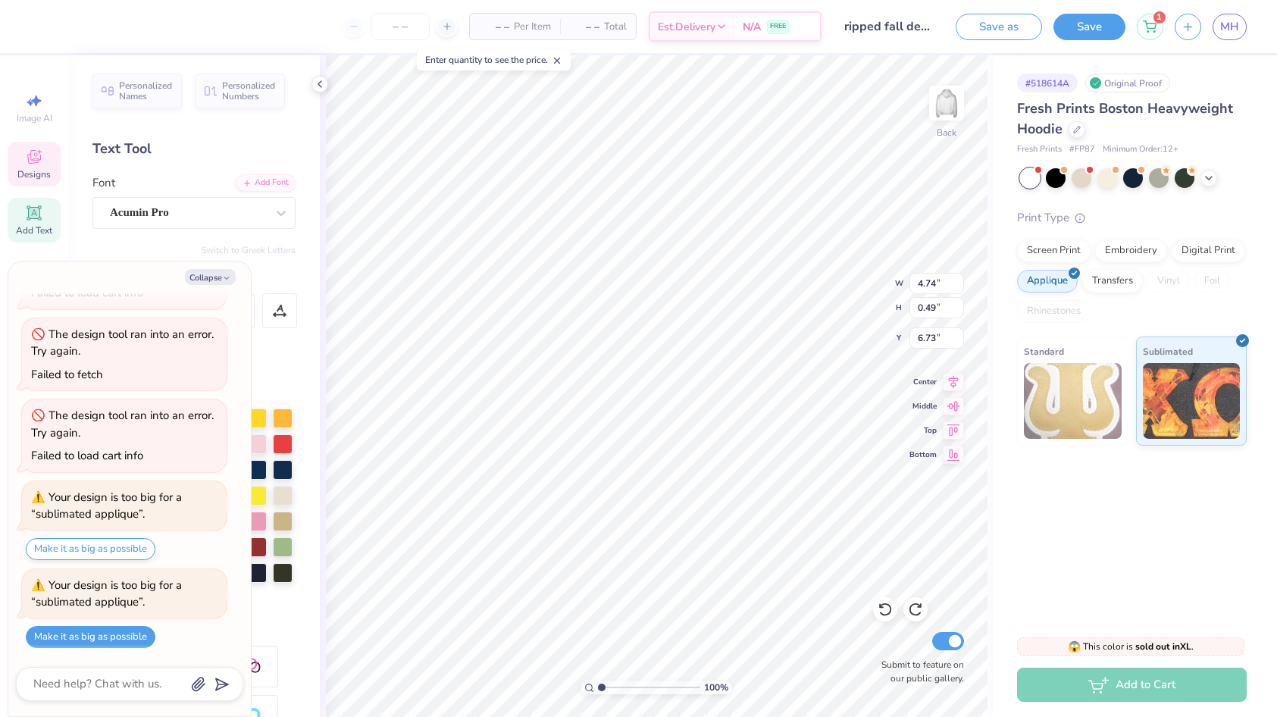
type textarea "x"
type textarea "Fall Ret 2025"
type textarea "x"
type textarea "Fall Retre 2025"
type textarea "x"
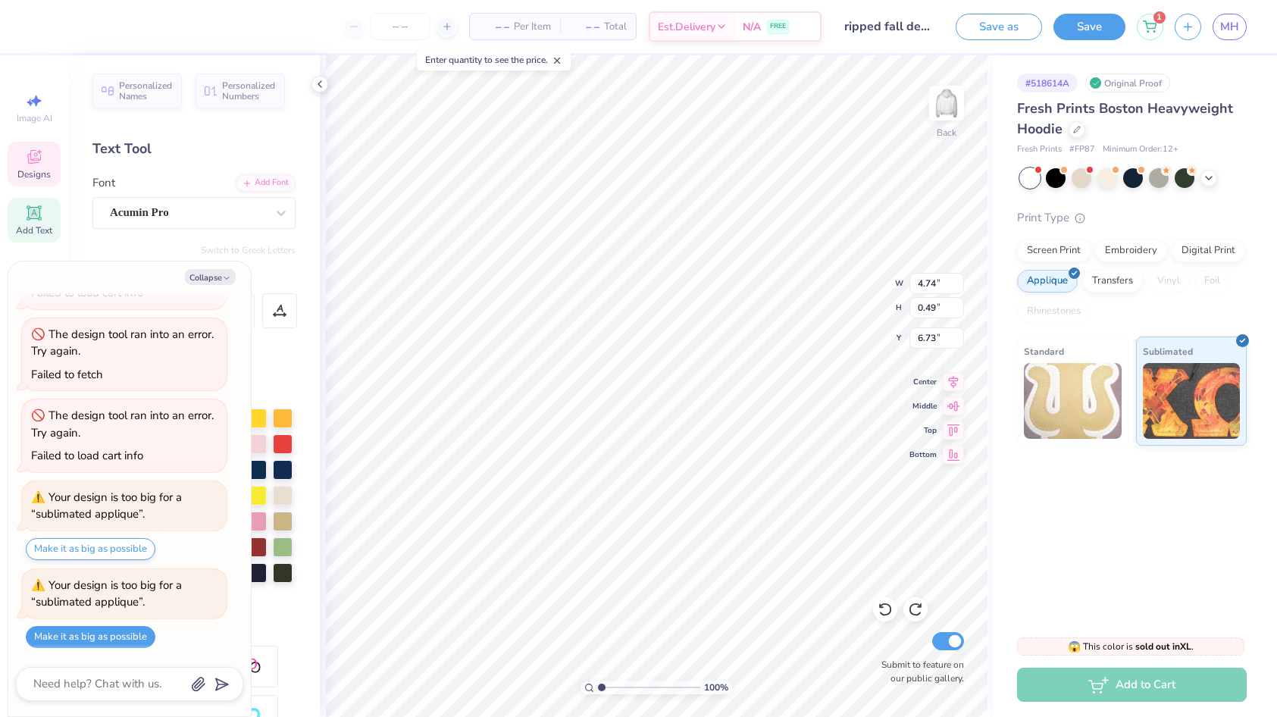
type textarea "Fall Retrea 2025"
type textarea "x"
type textarea "Fall Retreat 2025"
click at [1079, 130] on icon at bounding box center [1077, 128] width 8 height 8
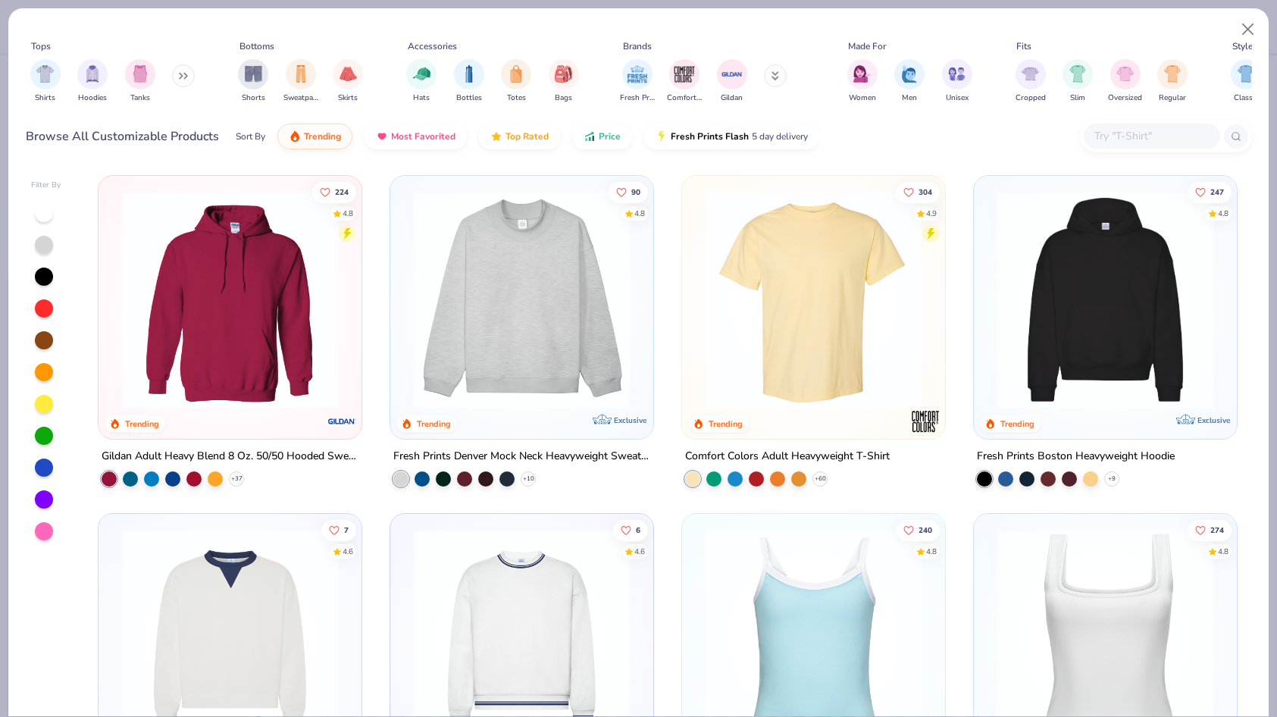
click at [545, 359] on img at bounding box center [522, 300] width 233 height 218
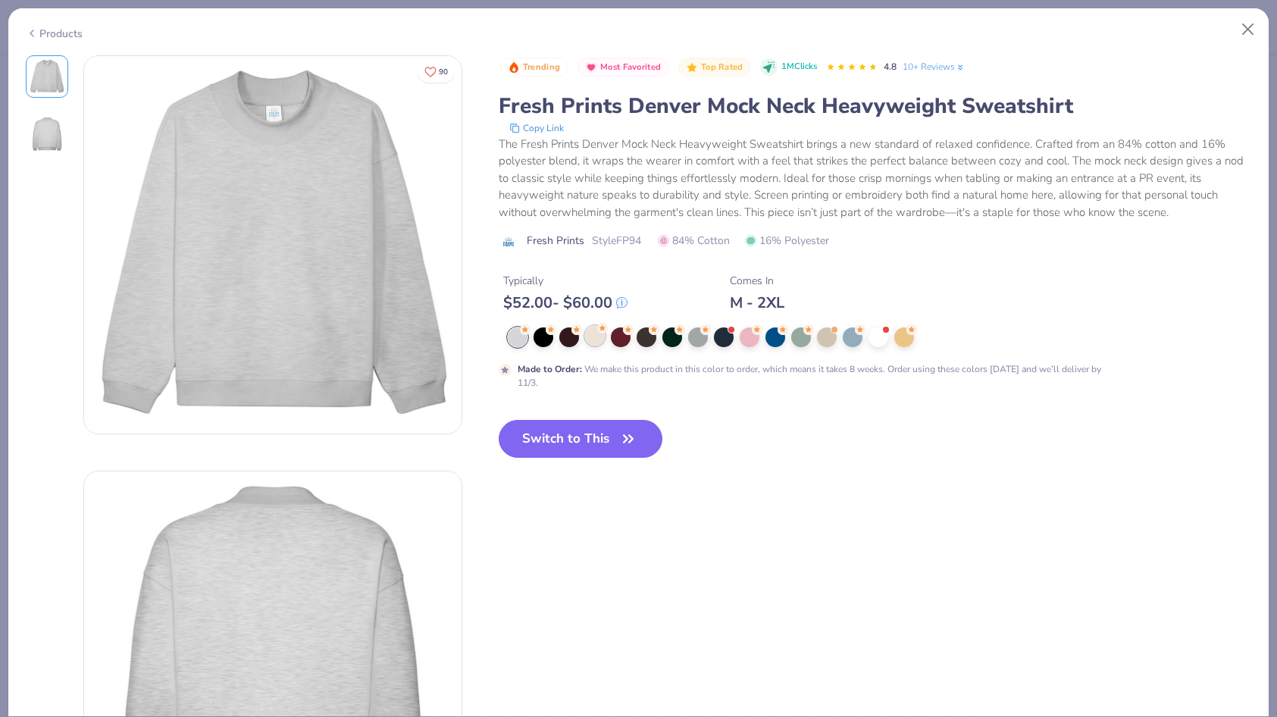
click at [588, 339] on div at bounding box center [595, 336] width 20 height 20
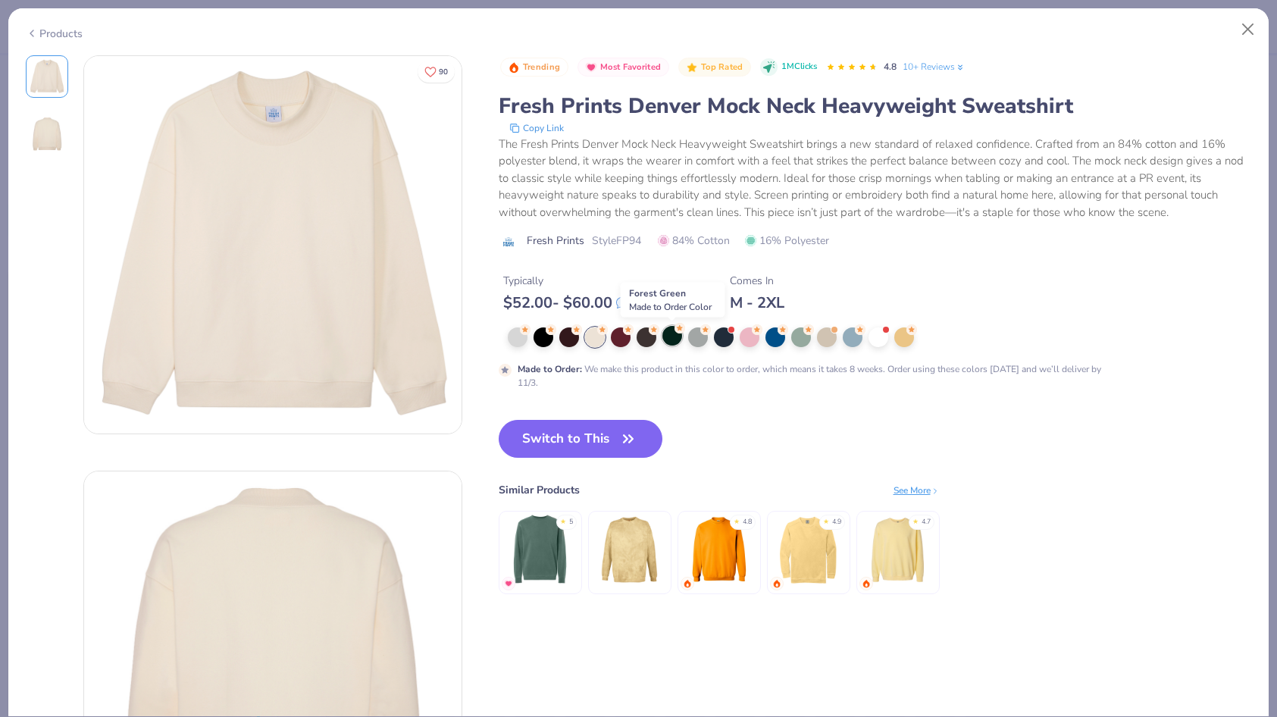
click at [671, 337] on div at bounding box center [673, 336] width 20 height 20
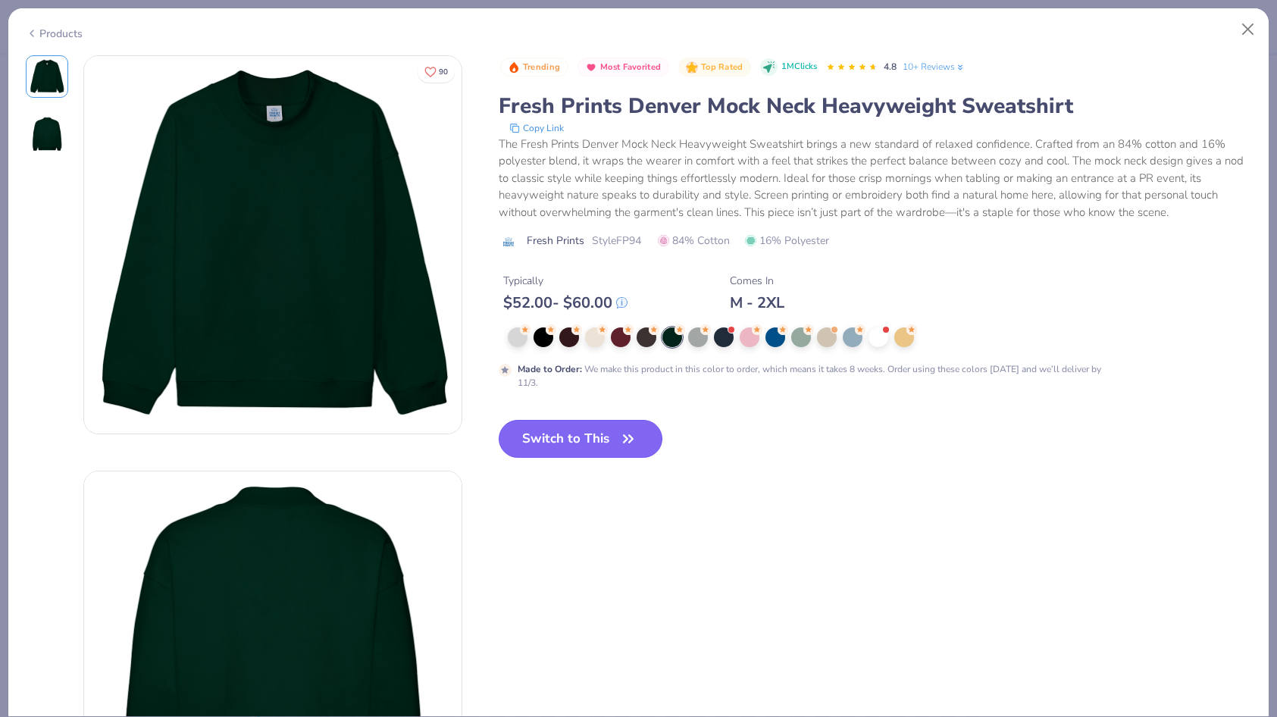
click at [584, 435] on button "Switch to This" at bounding box center [581, 439] width 165 height 38
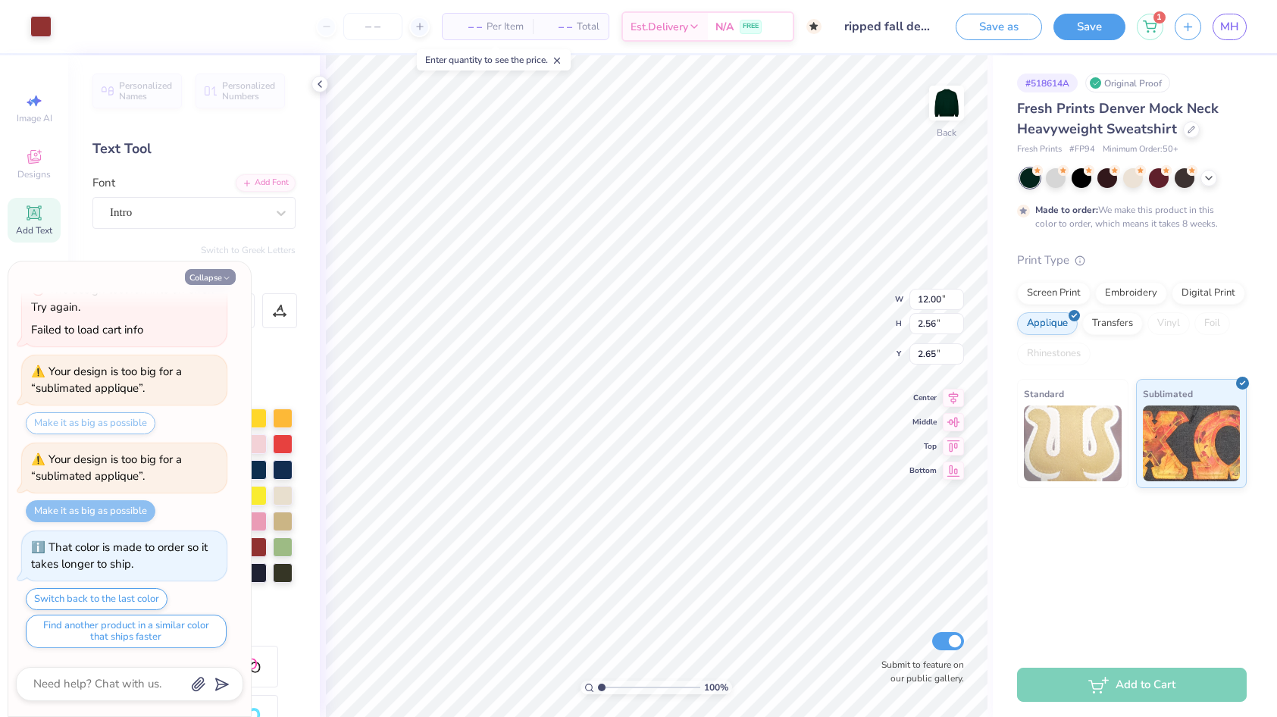
click at [218, 275] on button "Collapse" at bounding box center [210, 277] width 51 height 16
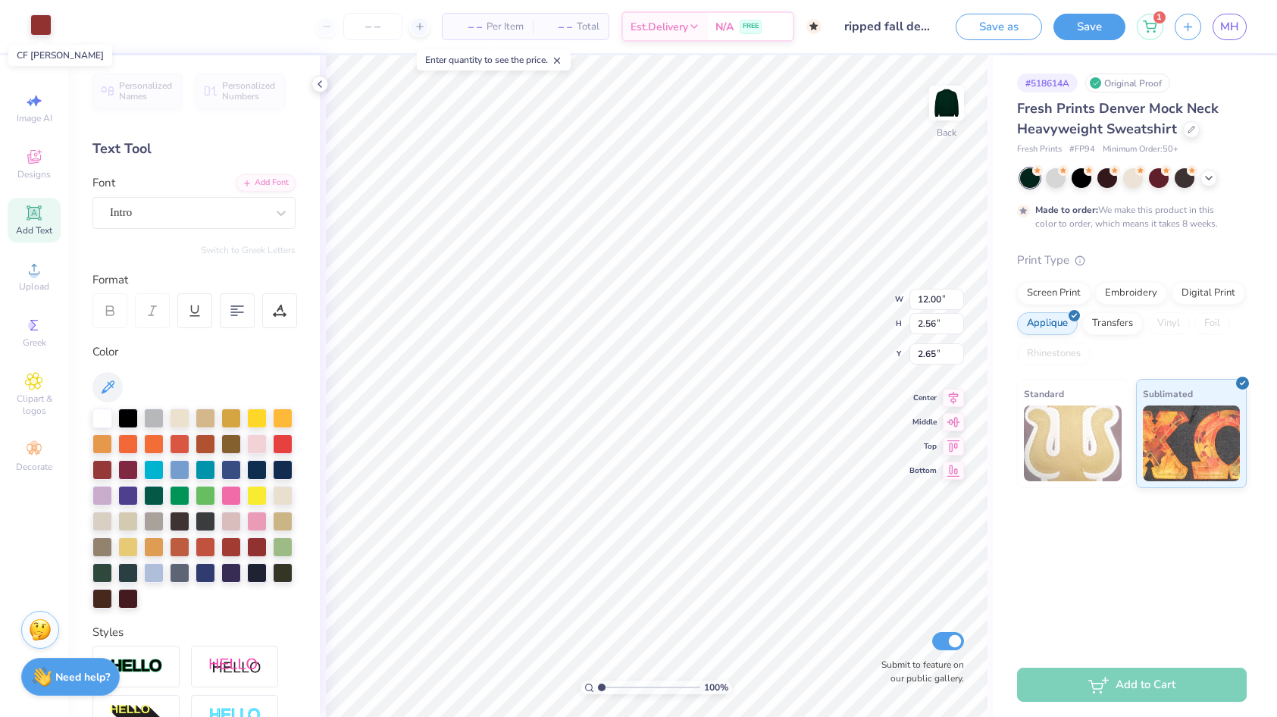
click at [42, 24] on div at bounding box center [40, 24] width 21 height 21
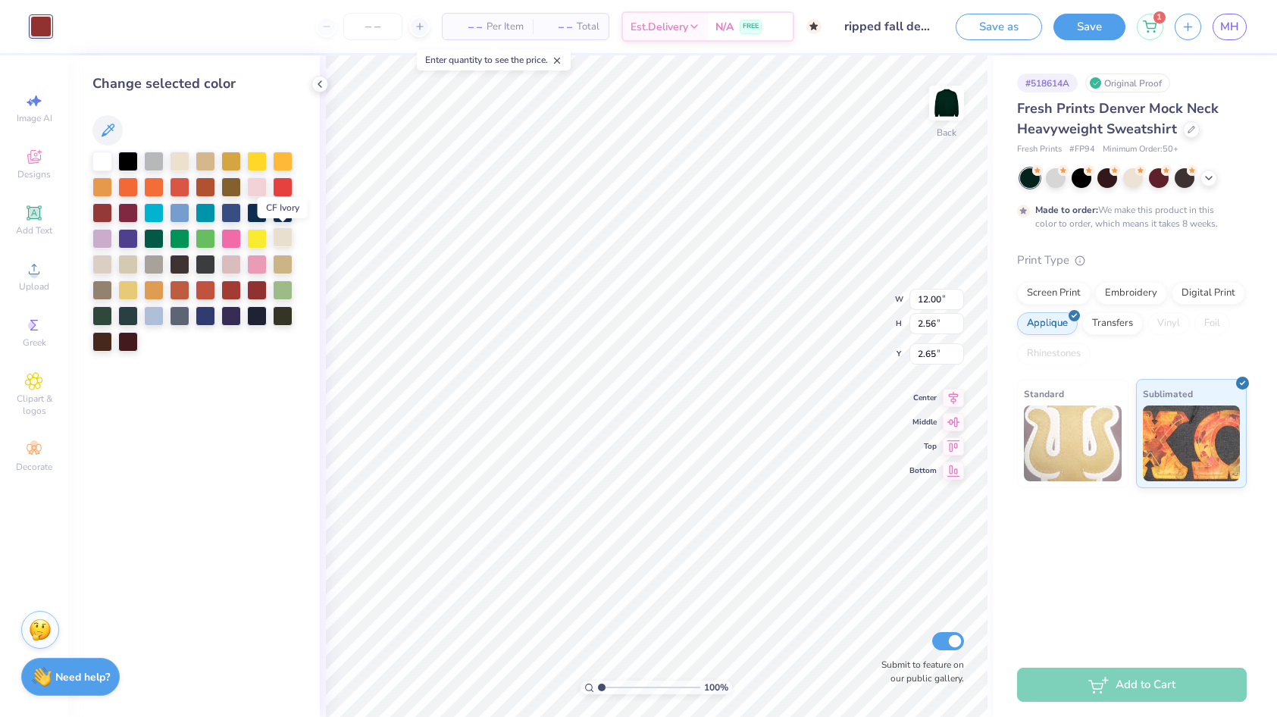
click at [287, 242] on div at bounding box center [283, 237] width 20 height 20
click at [103, 160] on div at bounding box center [102, 160] width 20 height 20
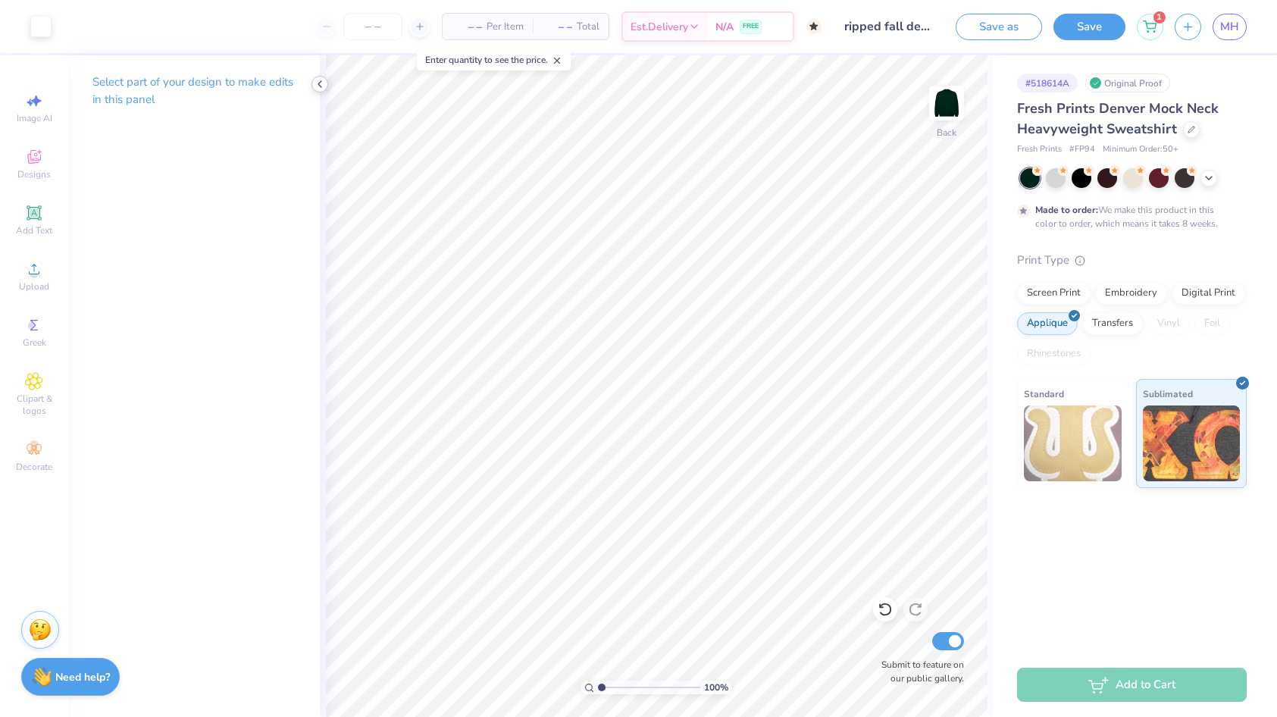
click at [320, 83] on icon at bounding box center [320, 84] width 12 height 12
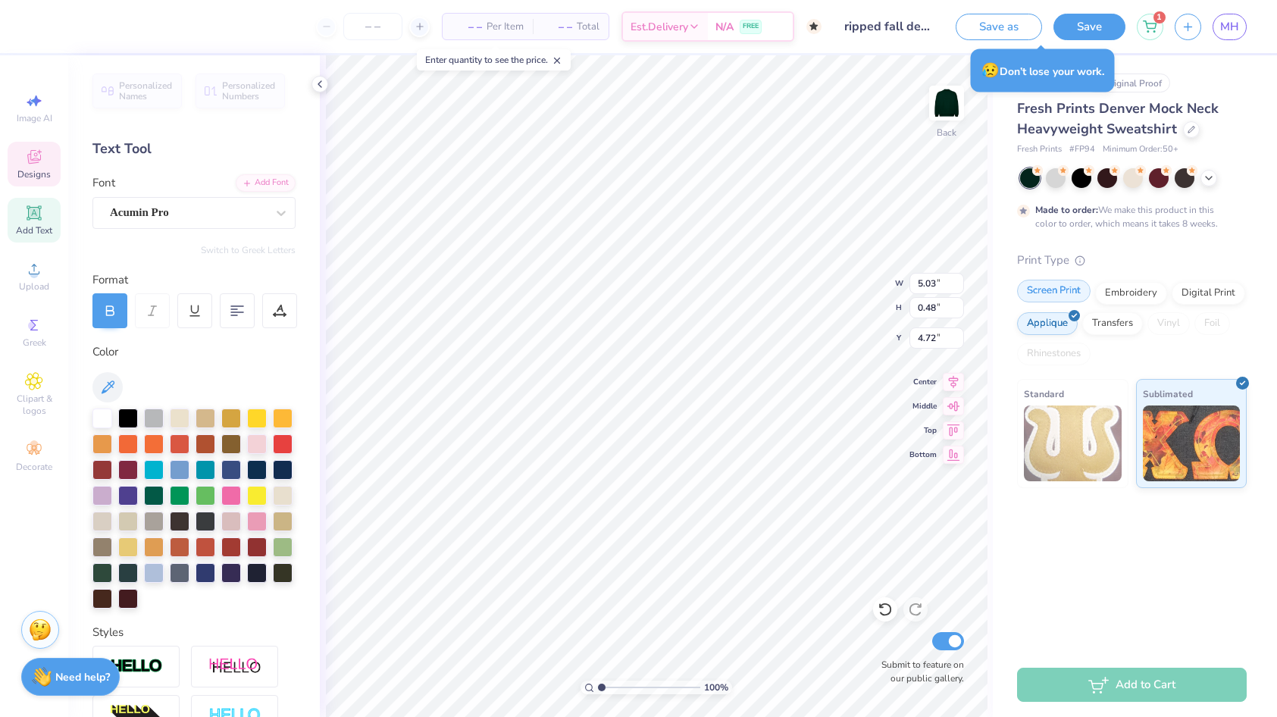
click at [1063, 296] on div "Screen Print" at bounding box center [1054, 291] width 74 height 23
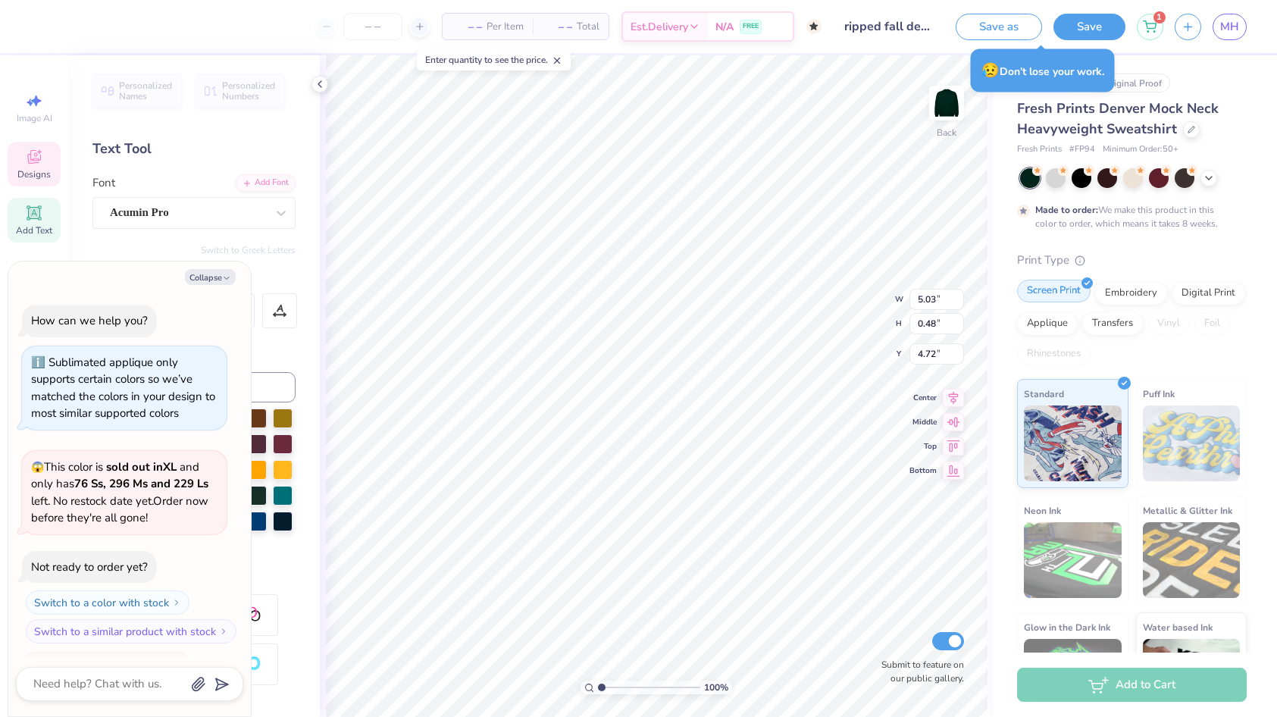
scroll to position [1584, 0]
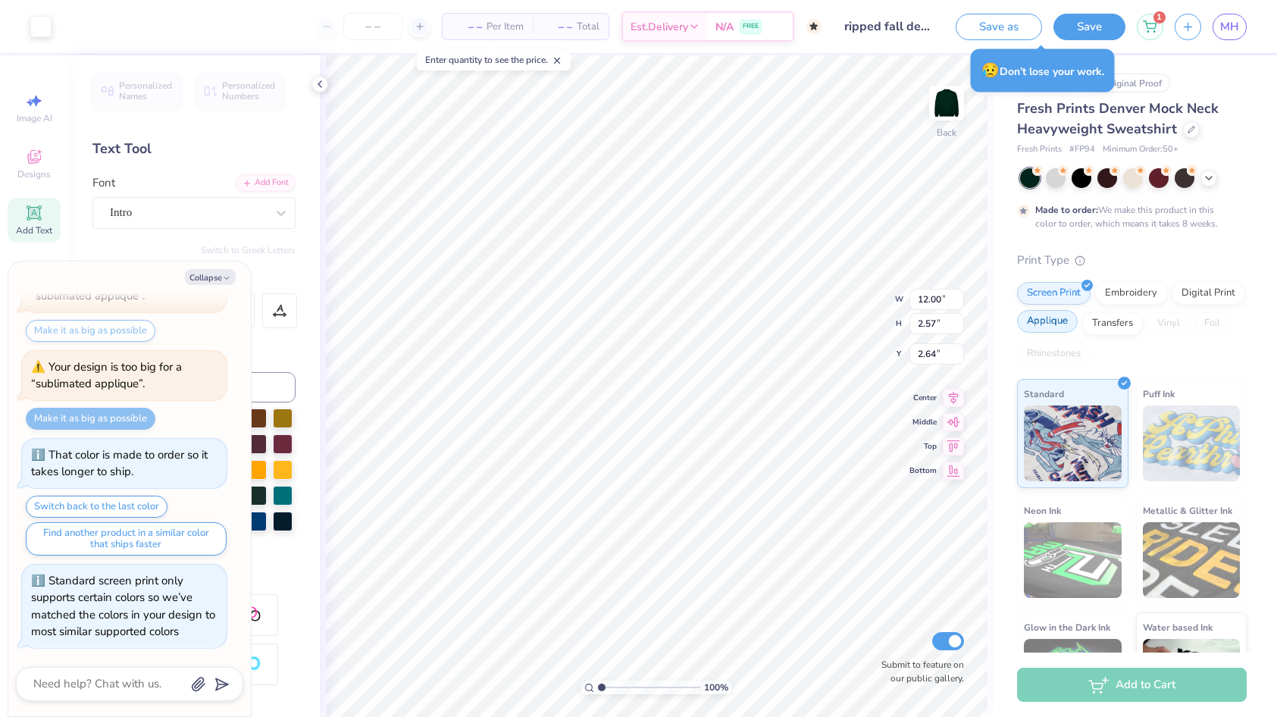
click at [1059, 324] on div "Applique" at bounding box center [1047, 321] width 61 height 23
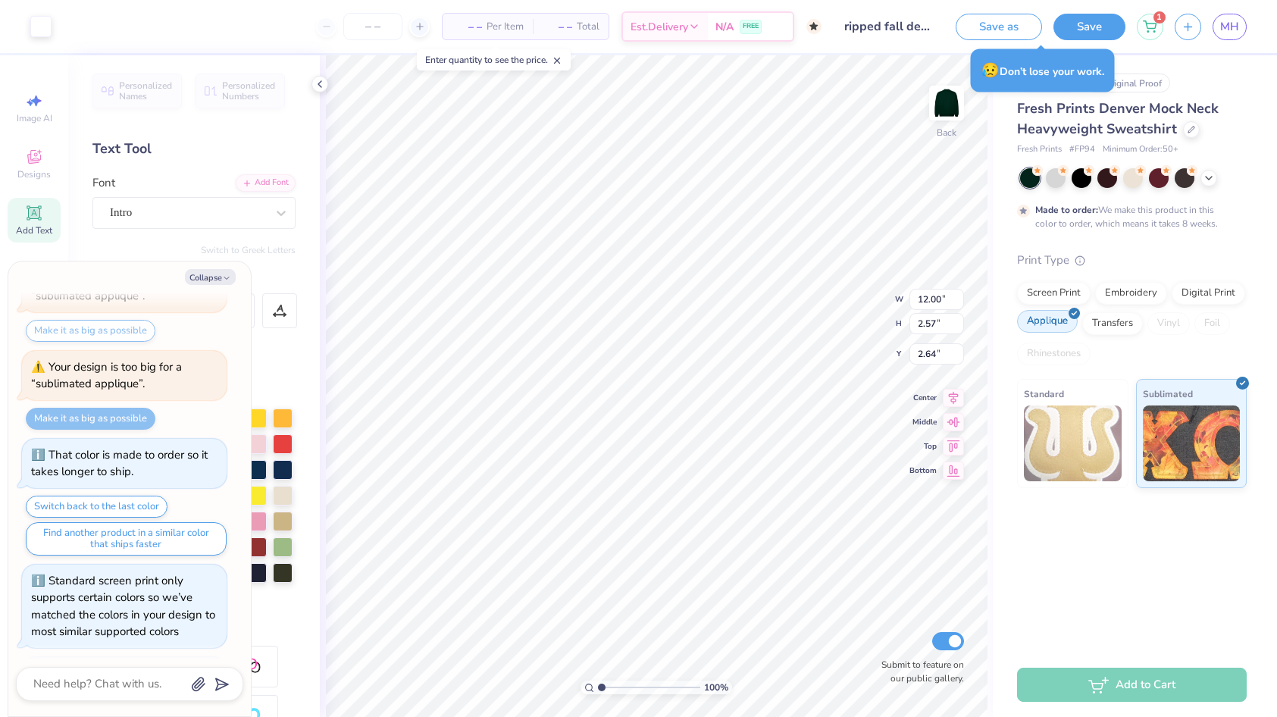
scroll to position [1677, 0]
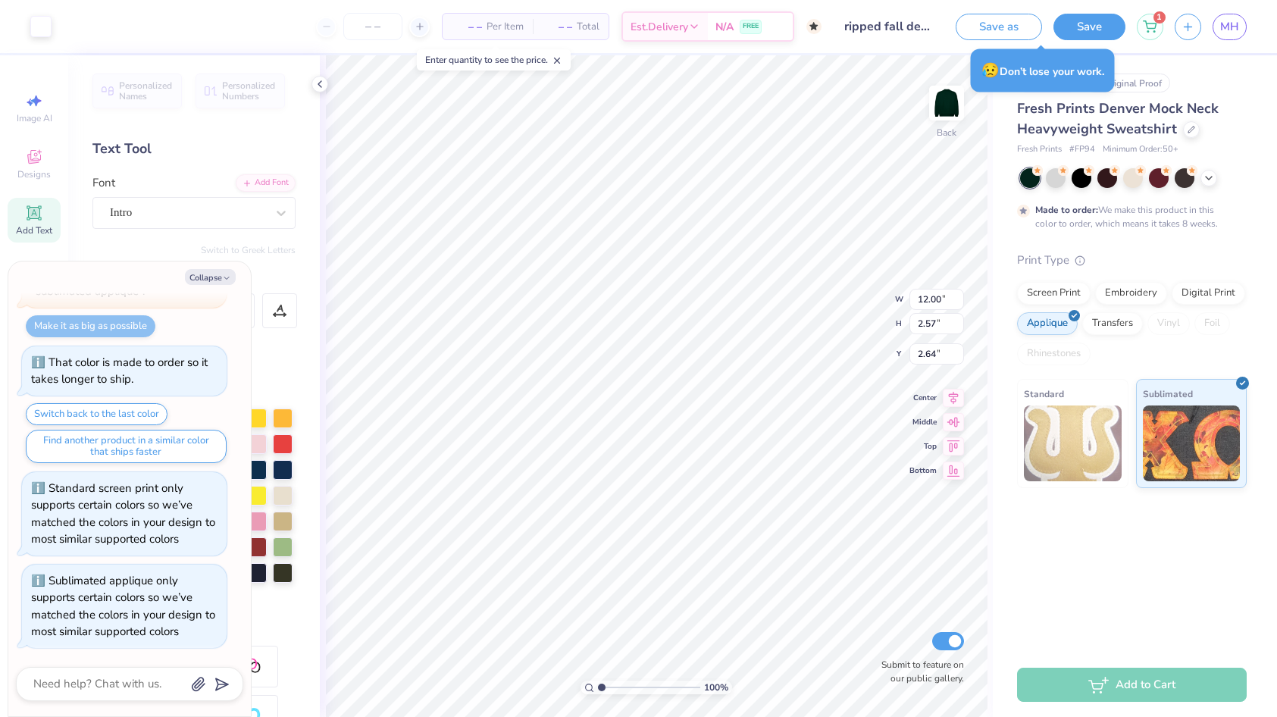
click at [1127, 260] on div "Print Type" at bounding box center [1132, 260] width 230 height 17
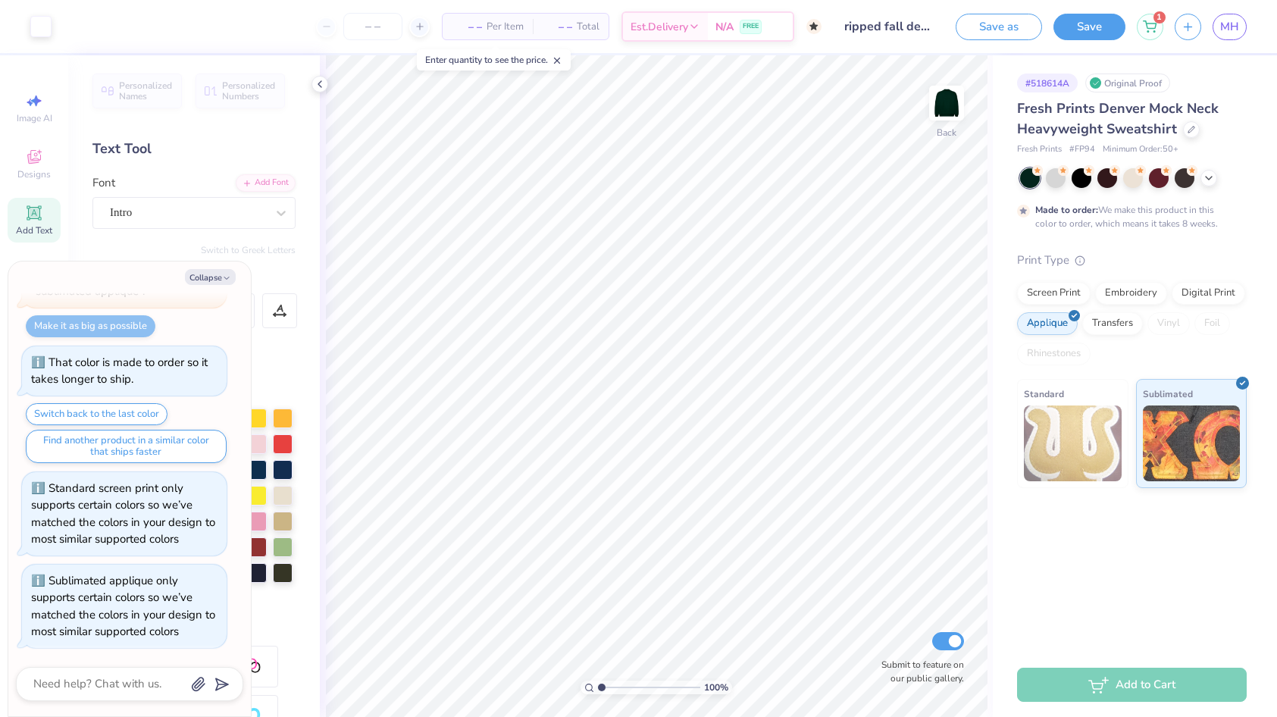
click at [216, 286] on div "Collapse How can we help you? Sublimated applique only supports certain colors …" at bounding box center [129, 489] width 243 height 455
click at [1100, 30] on button "Save" at bounding box center [1090, 24] width 72 height 27
type textarea "x"
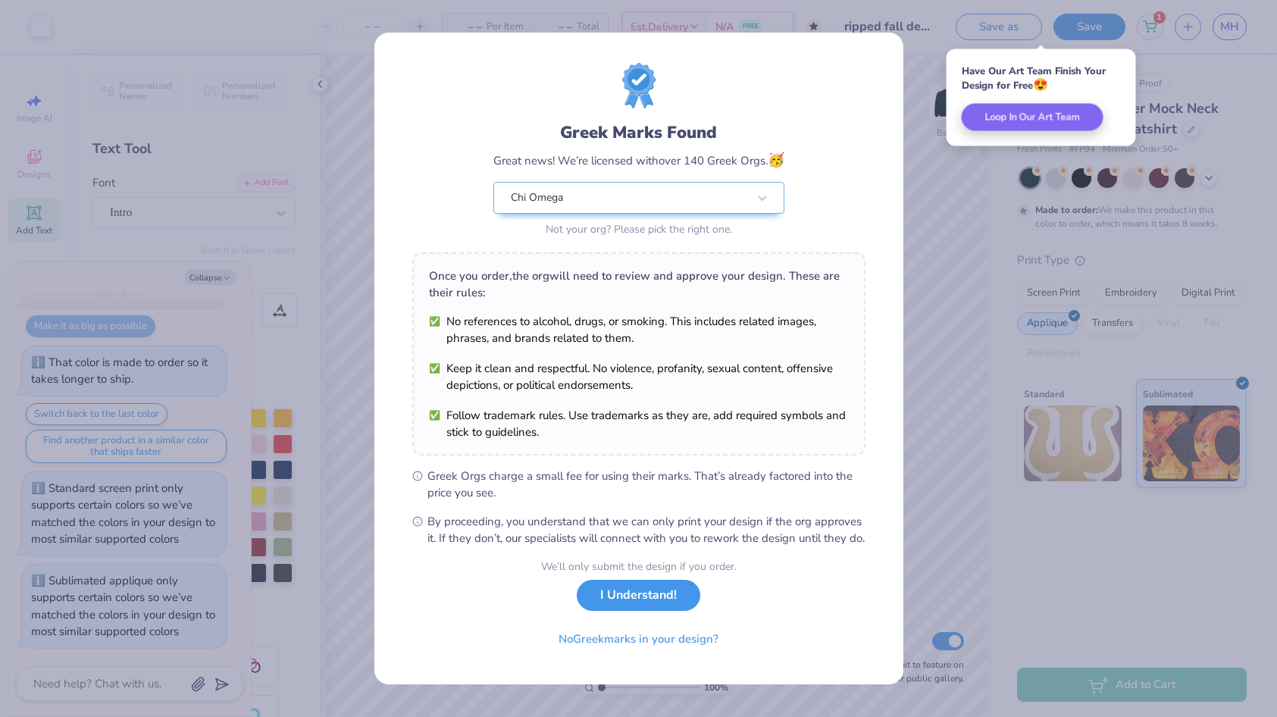
click at [651, 611] on button "I Understand!" at bounding box center [639, 595] width 124 height 31
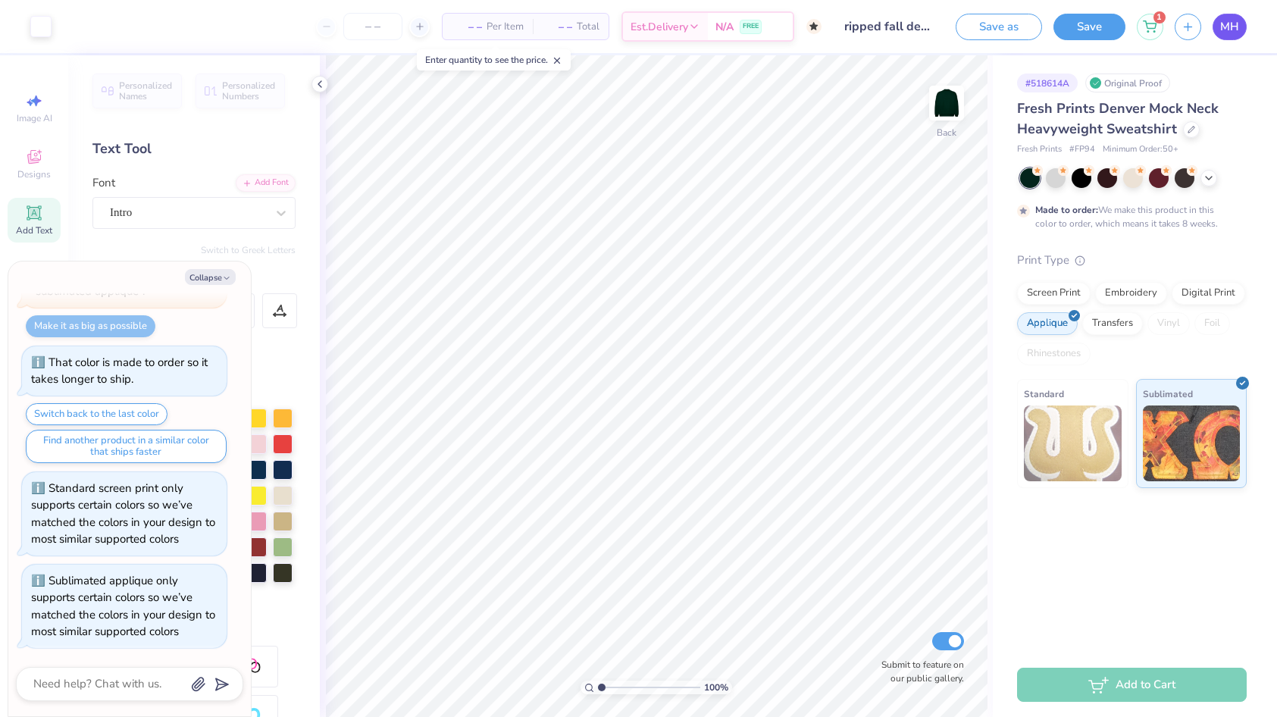
click at [1233, 37] on link "MH" at bounding box center [1230, 27] width 34 height 27
